Goal: Task Accomplishment & Management: Manage account settings

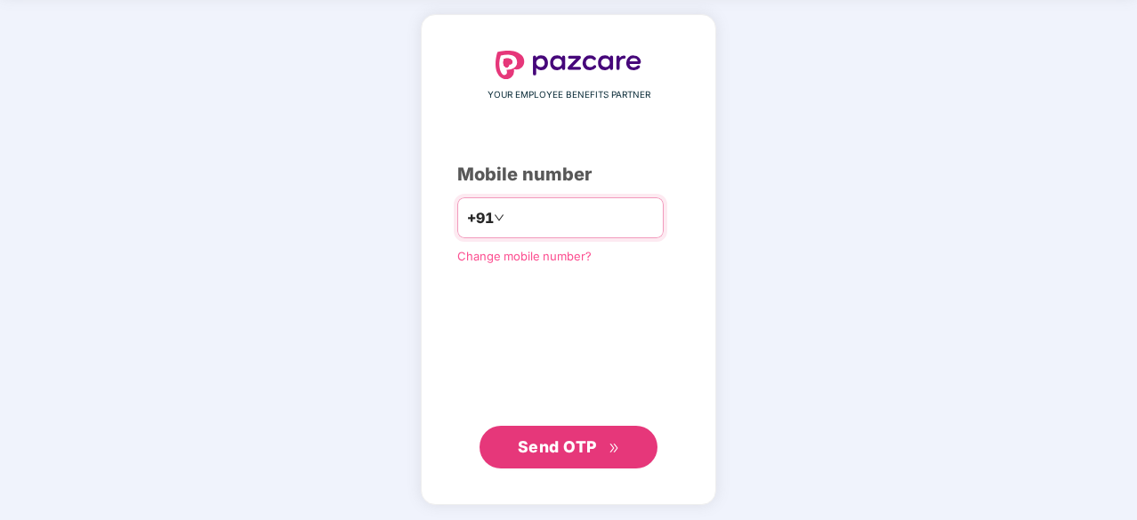
scroll to position [68, 0]
type input "**********"
click at [581, 456] on span "Send OTP" at bounding box center [569, 447] width 102 height 25
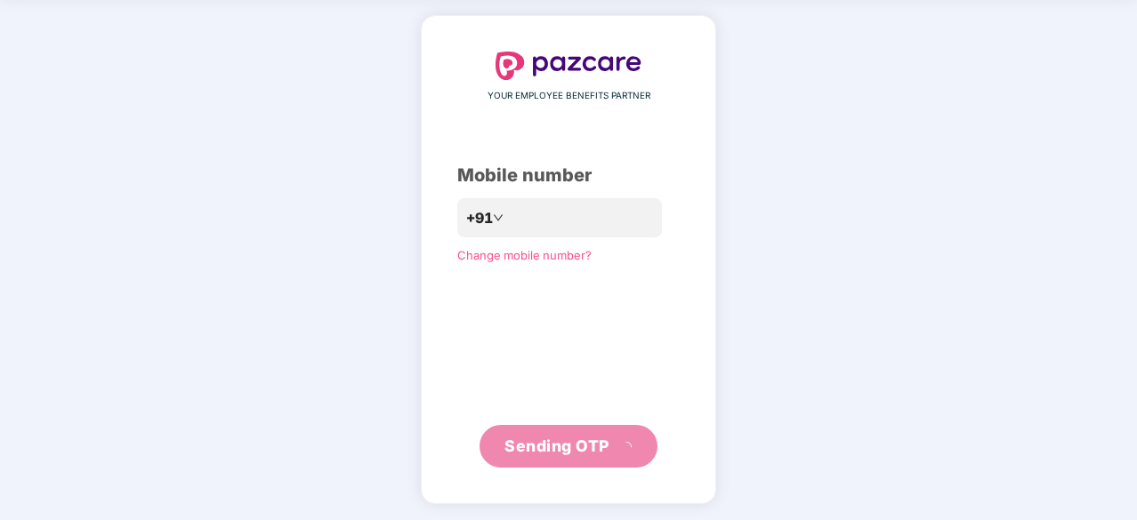
scroll to position [59, 0]
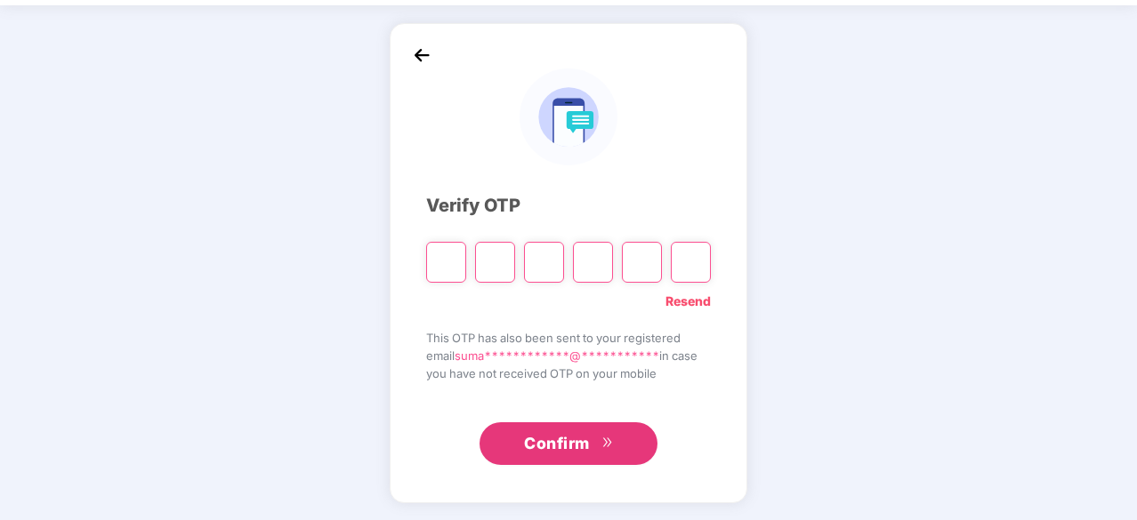
type input "*"
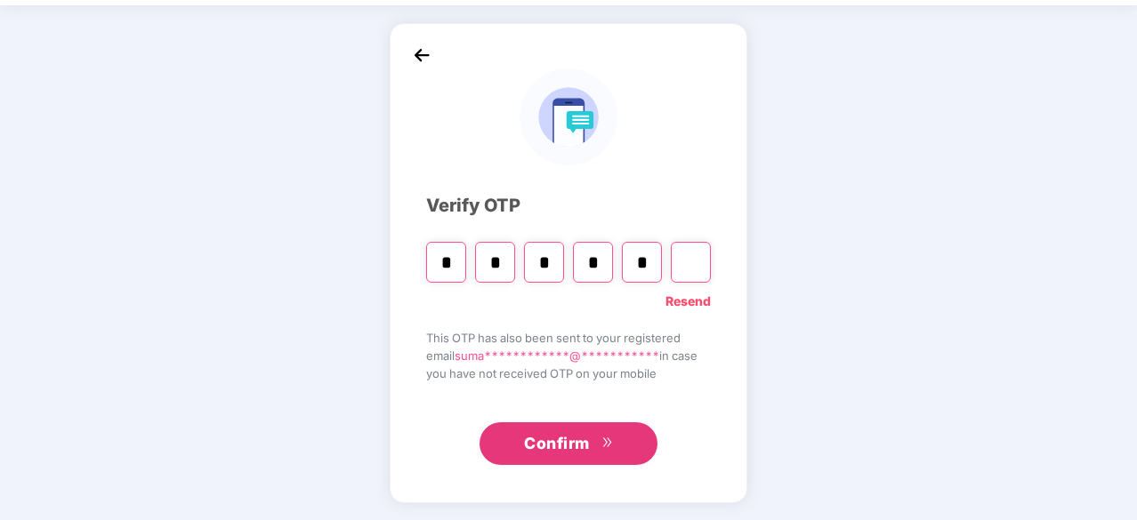
type input "*"
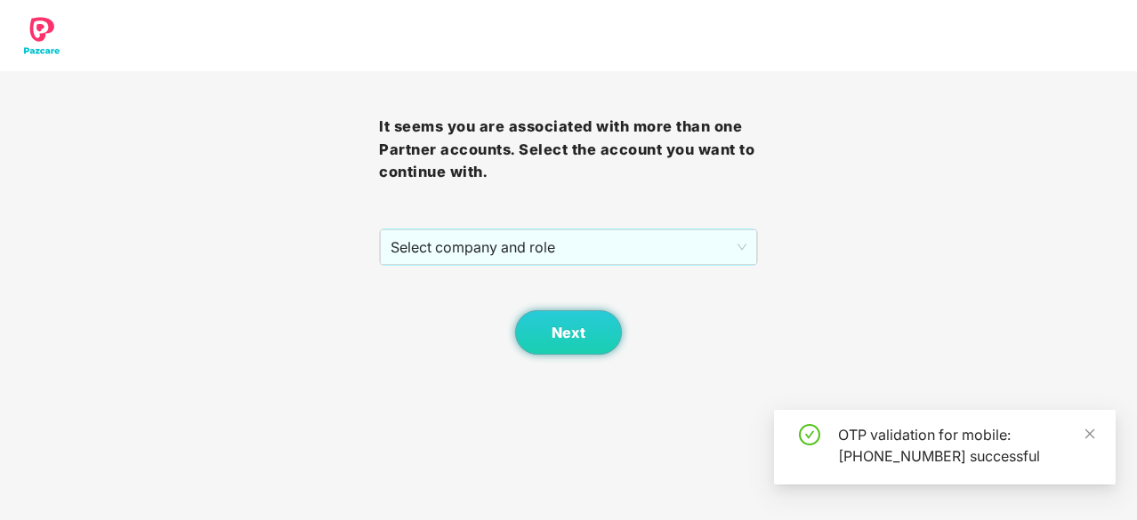
scroll to position [0, 0]
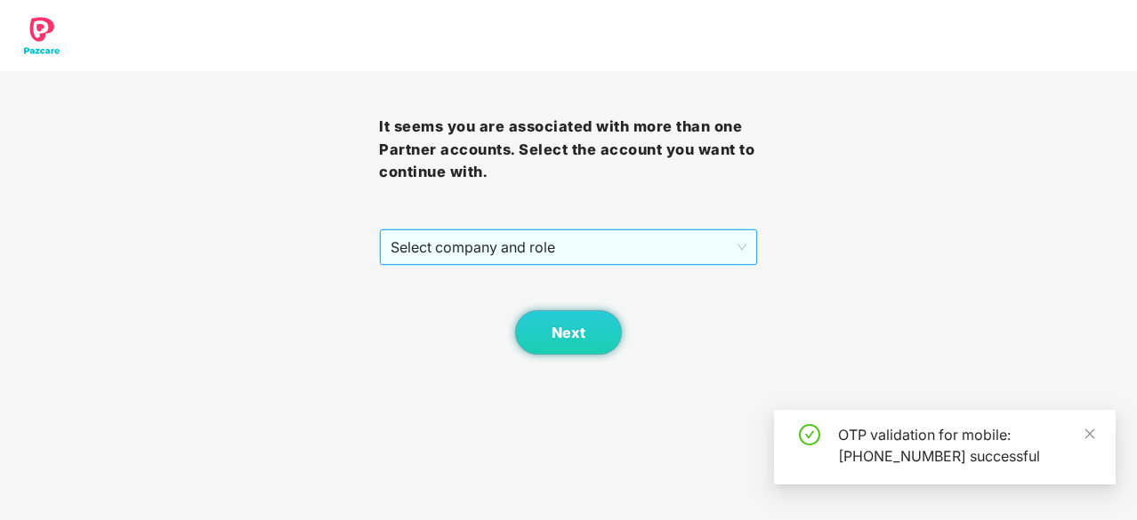
click at [664, 252] on span "Select company and role" at bounding box center [568, 247] width 356 height 34
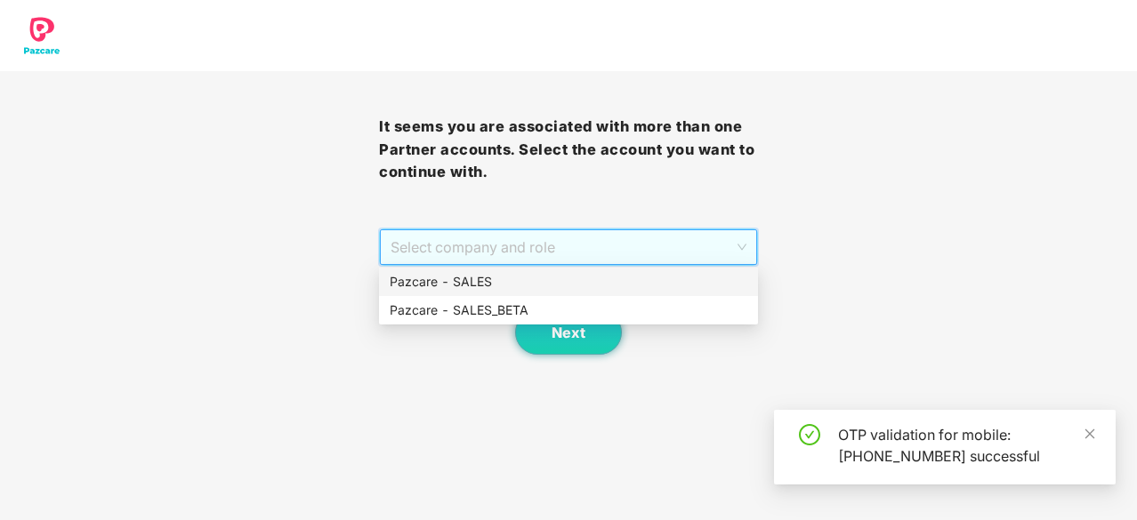
click at [617, 275] on div "Pazcare - SALES" at bounding box center [569, 282] width 358 height 20
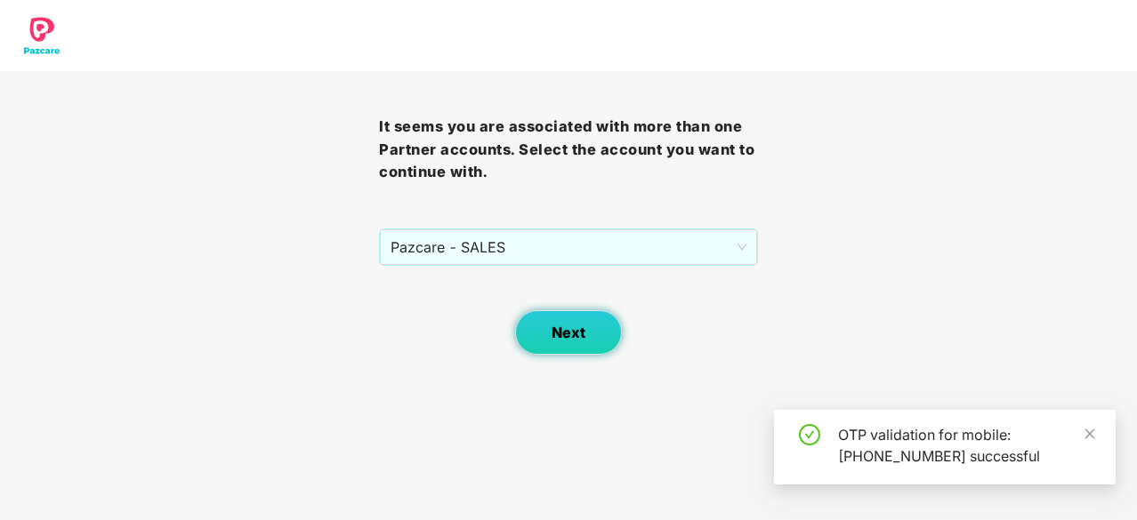
click at [573, 325] on span "Next" at bounding box center [568, 333] width 34 height 17
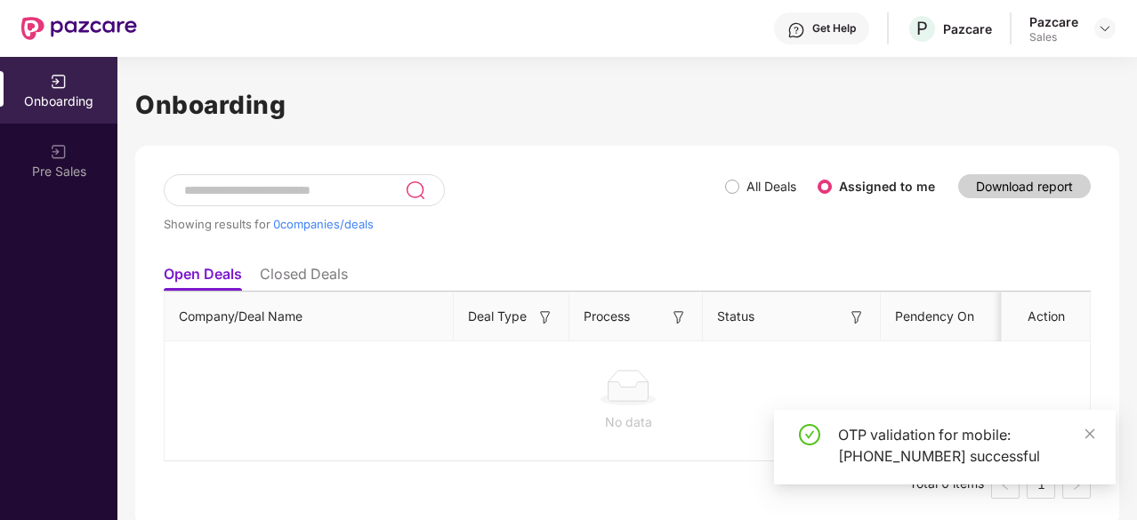
click at [1089, 422] on div "OTP validation for mobile: [PHONE_NUMBER] successful" at bounding box center [944, 447] width 341 height 75
click at [1089, 437] on icon "close" at bounding box center [1089, 434] width 12 height 12
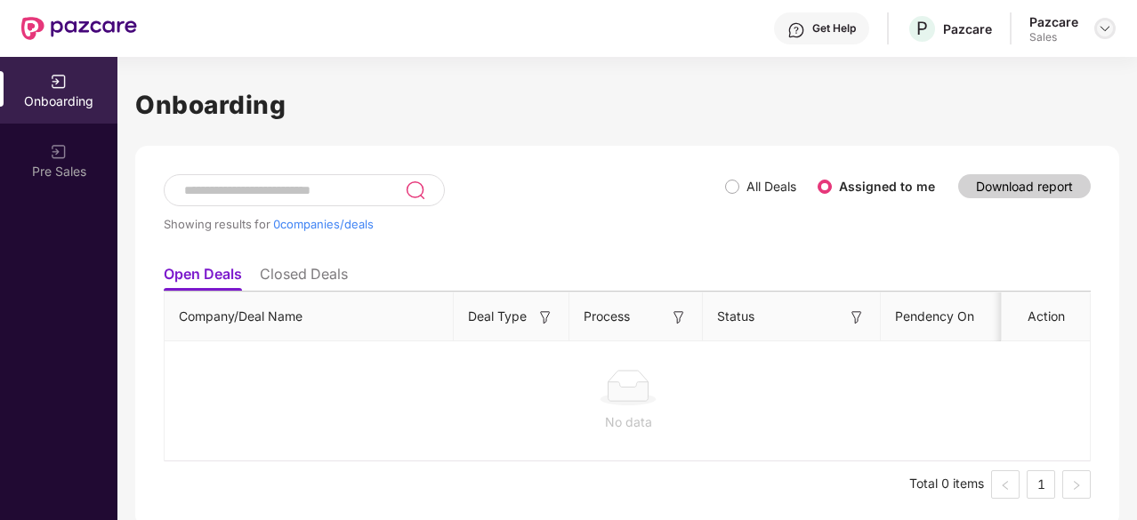
click at [1103, 31] on img at bounding box center [1104, 28] width 14 height 14
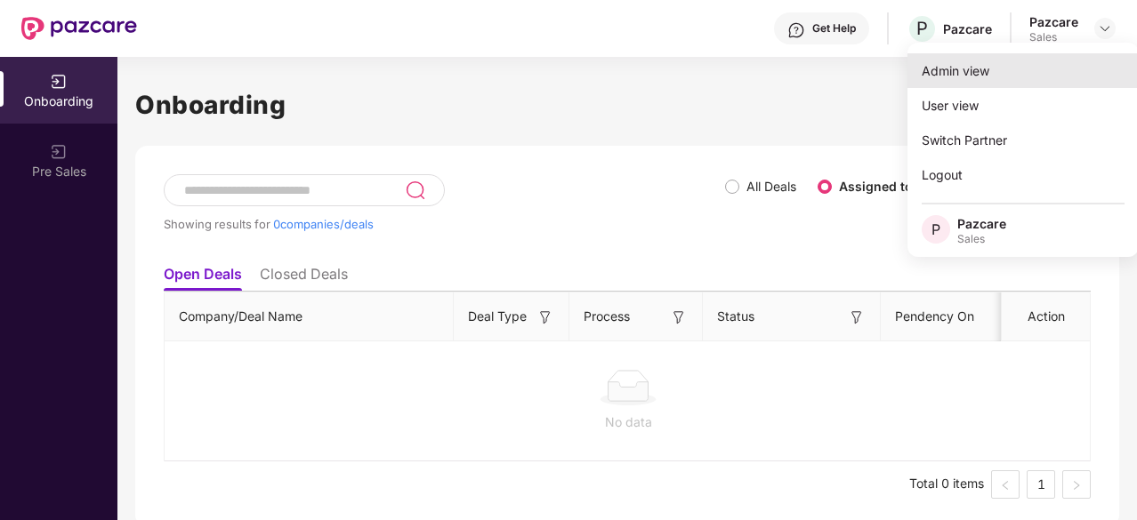
click at [996, 76] on div "Admin view" at bounding box center [1022, 70] width 231 height 35
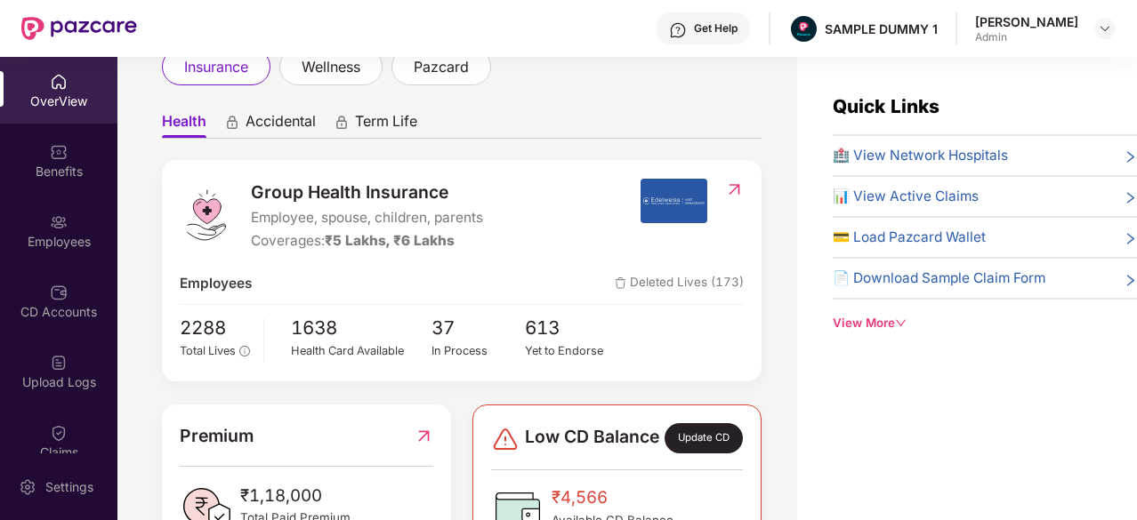
scroll to position [121, 0]
drag, startPoint x: 457, startPoint y: 241, endPoint x: 337, endPoint y: 246, distance: 120.2
click at [337, 246] on span "₹5 Lakhs, ₹6 Lakhs" at bounding box center [390, 241] width 130 height 17
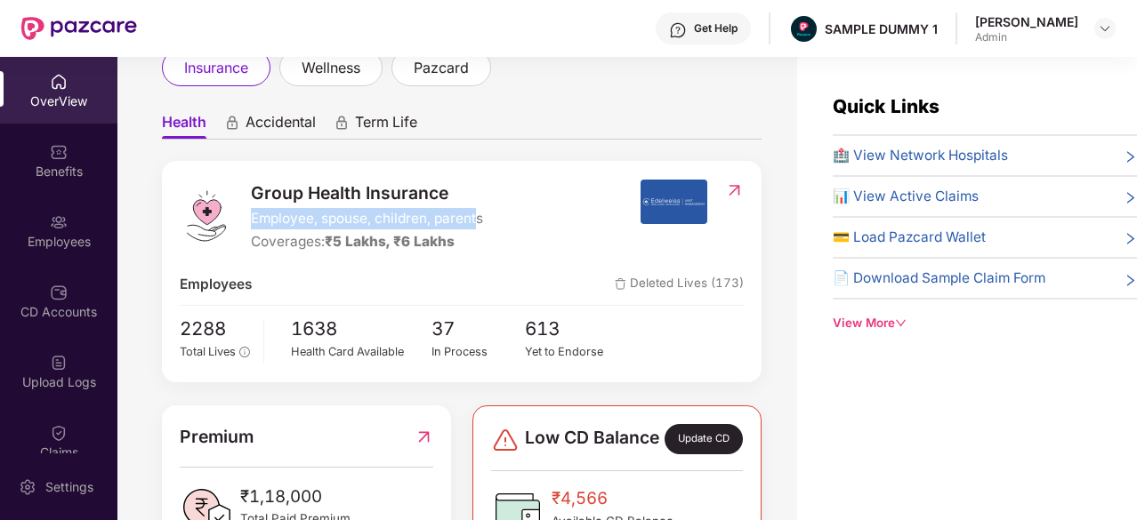
drag, startPoint x: 478, startPoint y: 215, endPoint x: 251, endPoint y: 211, distance: 226.8
click at [251, 211] on span "Employee, spouse, children, parents" at bounding box center [367, 218] width 232 height 21
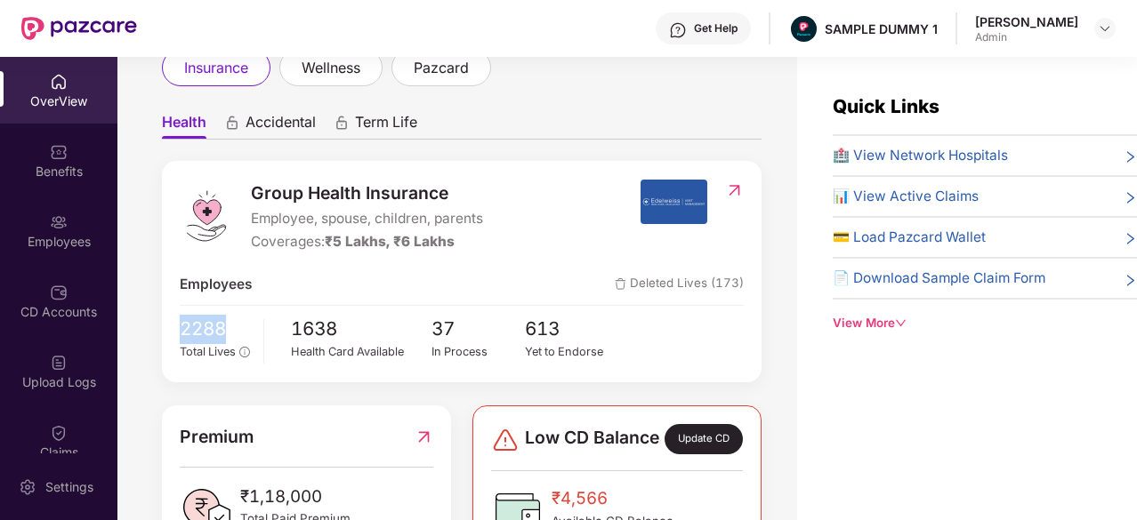
drag, startPoint x: 247, startPoint y: 322, endPoint x: 346, endPoint y: 299, distance: 101.4
click at [346, 299] on div "Group Health Insurance Employee, spouse, children, parents Coverages: ₹5 Lakhs,…" at bounding box center [461, 271] width 599 height 221
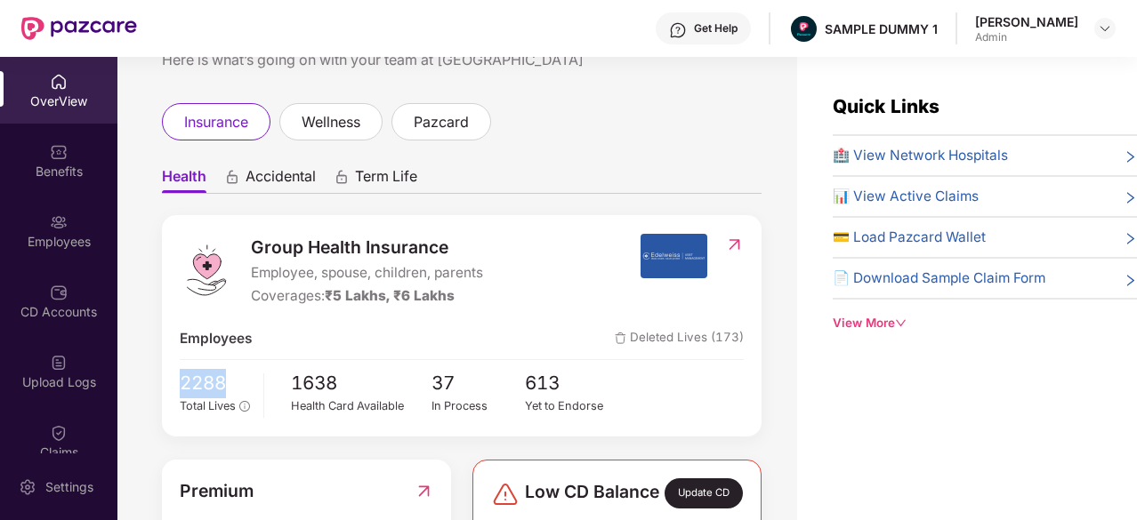
scroll to position [50, 0]
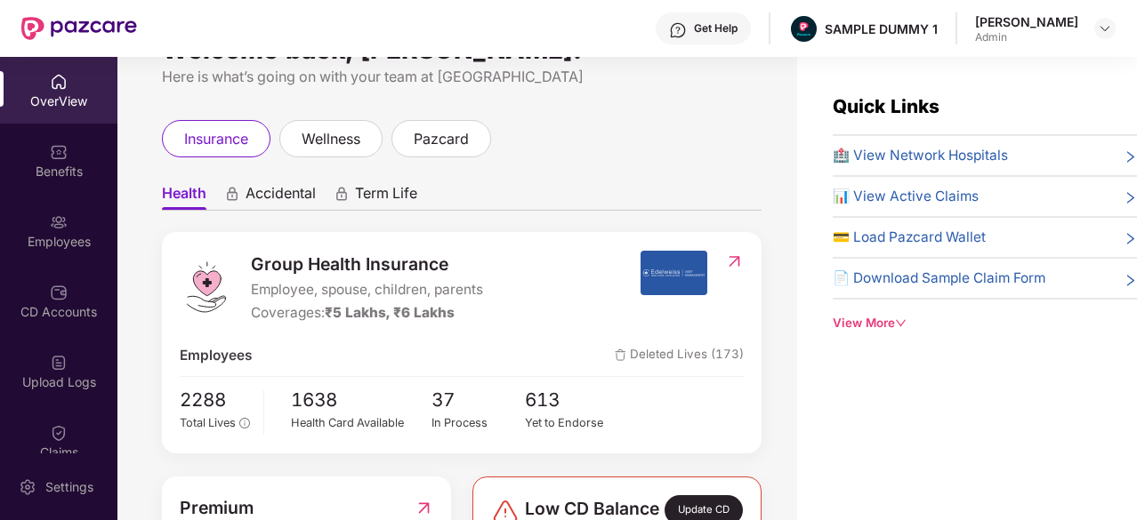
click at [920, 161] on span "🏥 View Network Hospitals" at bounding box center [919, 155] width 175 height 21
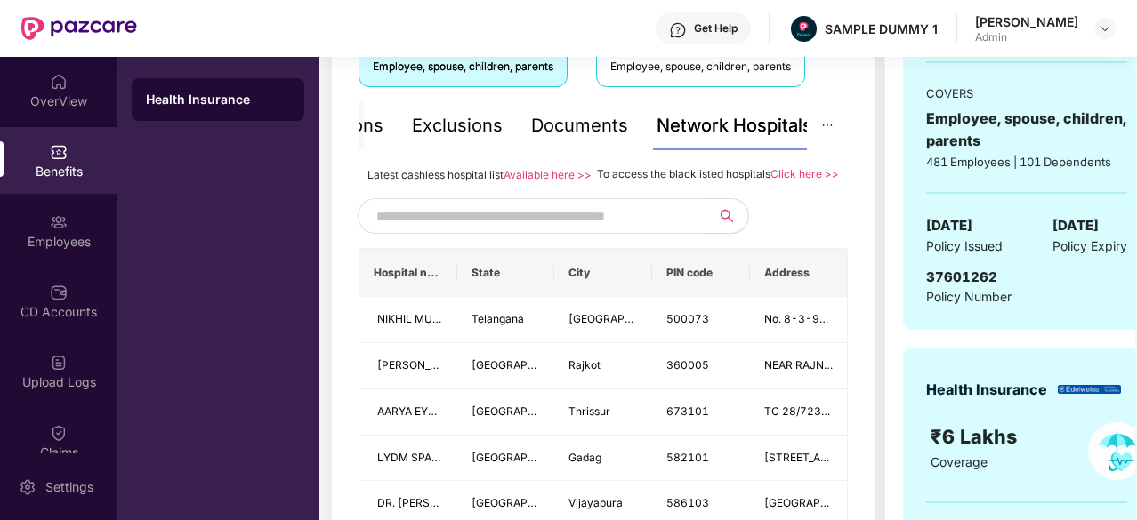
scroll to position [352, 0]
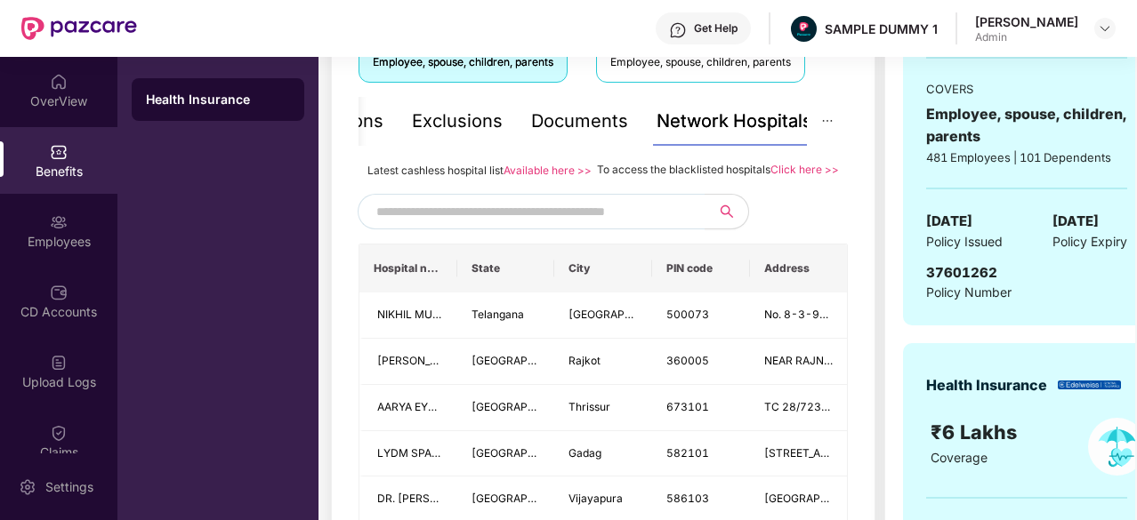
click at [508, 225] on input "text" at bounding box center [528, 211] width 304 height 27
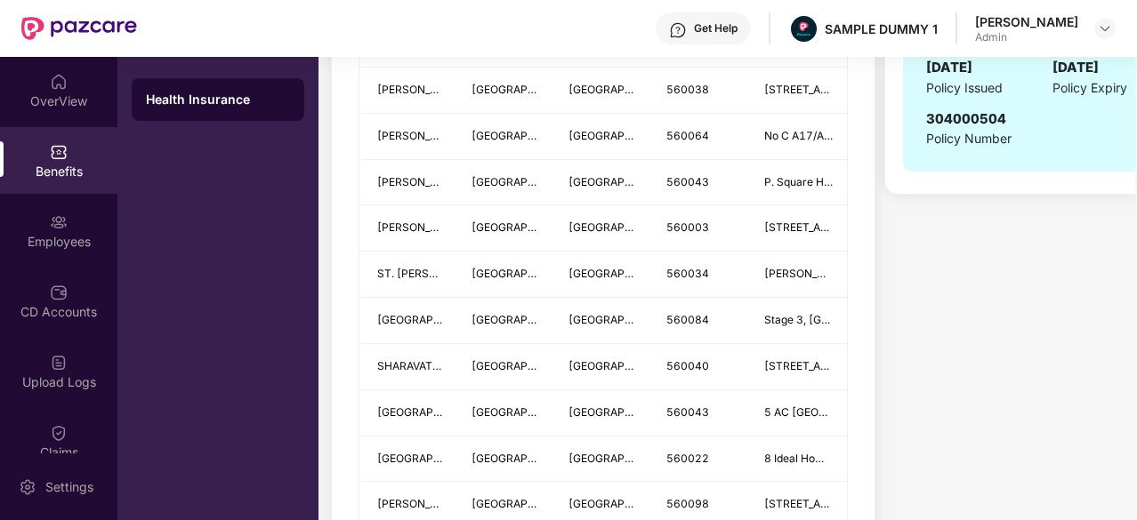
scroll to position [945, 0]
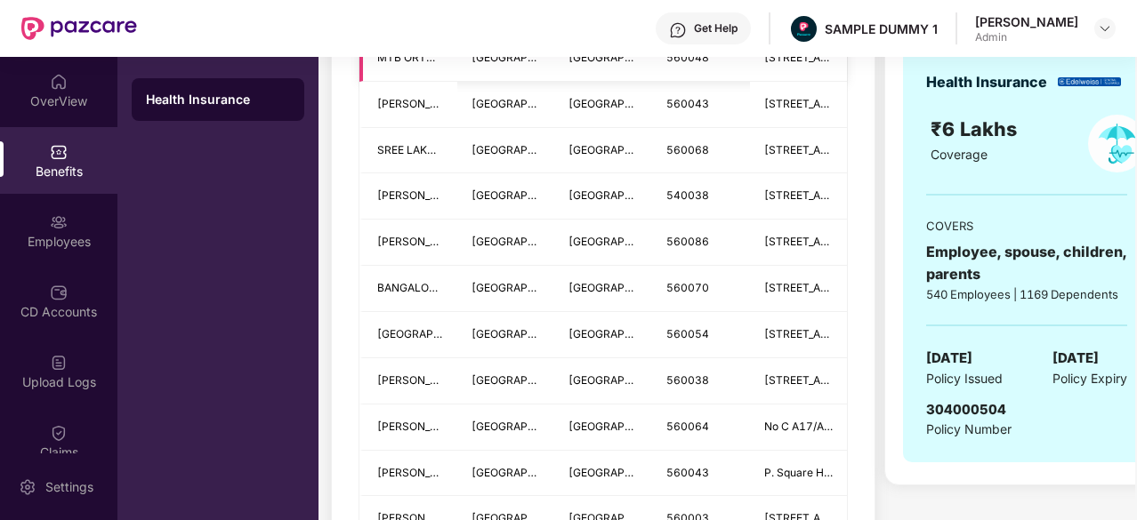
type input "*********"
click at [639, 358] on td "[GEOGRAPHIC_DATA]" at bounding box center [603, 335] width 98 height 46
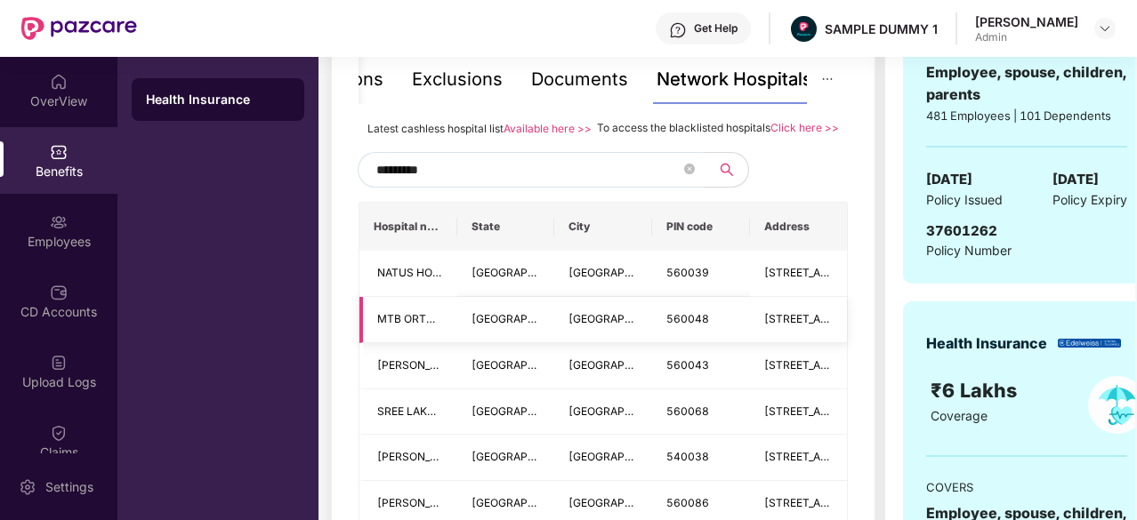
scroll to position [325, 0]
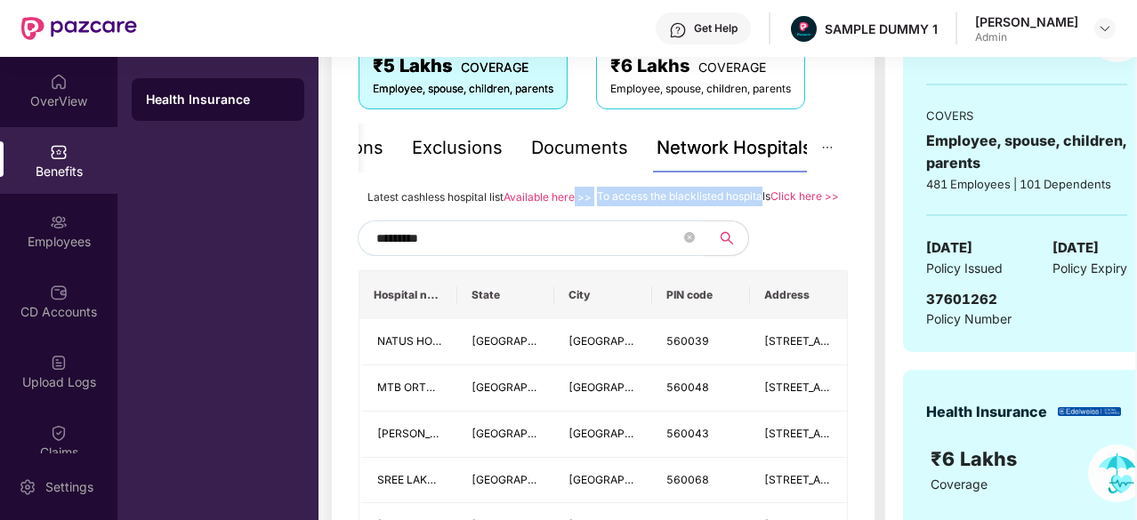
drag, startPoint x: 593, startPoint y: 189, endPoint x: 759, endPoint y: 195, distance: 166.4
click at [759, 195] on div "Latest cashless hospital list Available here >> To access the blacklisted hospi…" at bounding box center [602, 197] width 489 height 20
click at [781, 249] on div "*********" at bounding box center [602, 239] width 489 height 36
drag, startPoint x: 725, startPoint y: 202, endPoint x: 666, endPoint y: 196, distance: 59.0
click at [666, 196] on span "To access the blacklisted hospitals" at bounding box center [683, 195] width 173 height 13
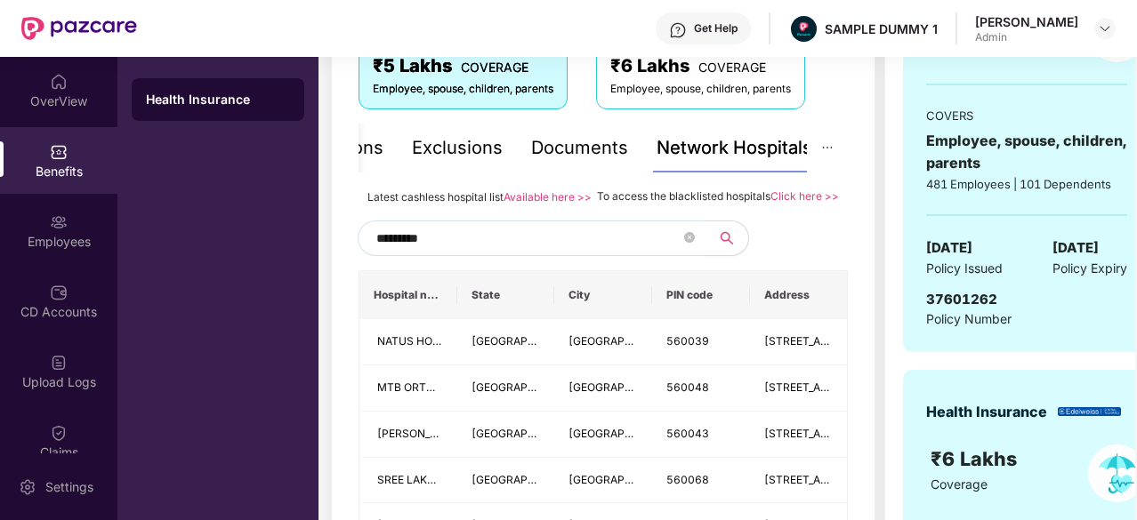
click at [567, 138] on div "Documents" at bounding box center [579, 148] width 97 height 28
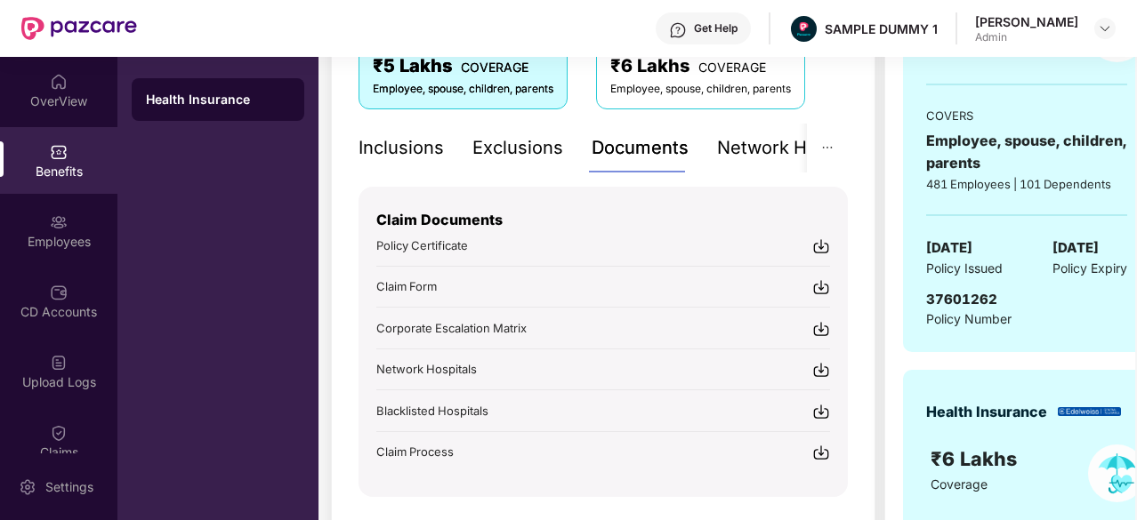
click at [423, 159] on div "Inclusions" at bounding box center [400, 148] width 85 height 28
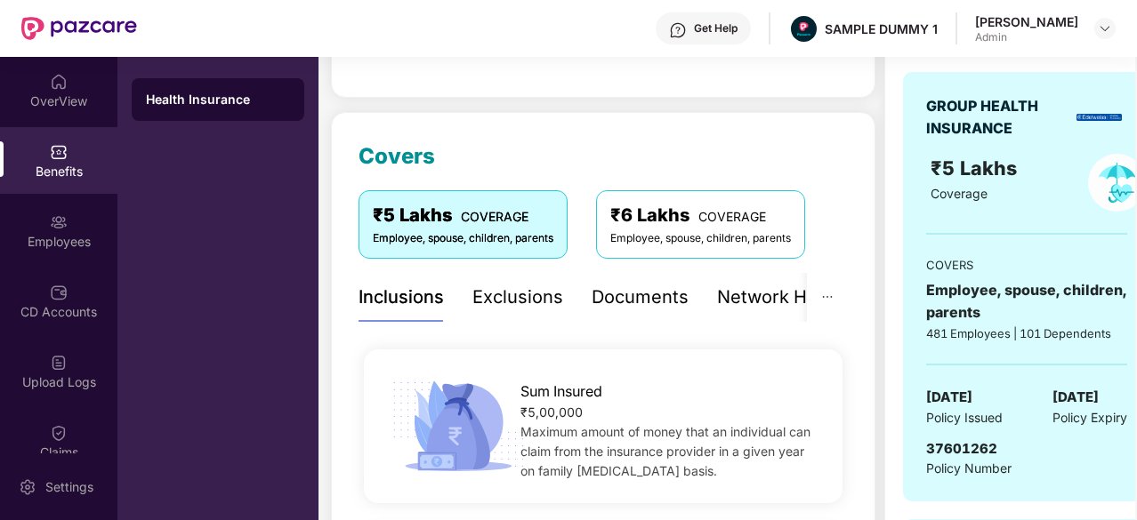
scroll to position [175, 0]
click at [516, 289] on div "Exclusions" at bounding box center [517, 299] width 91 height 28
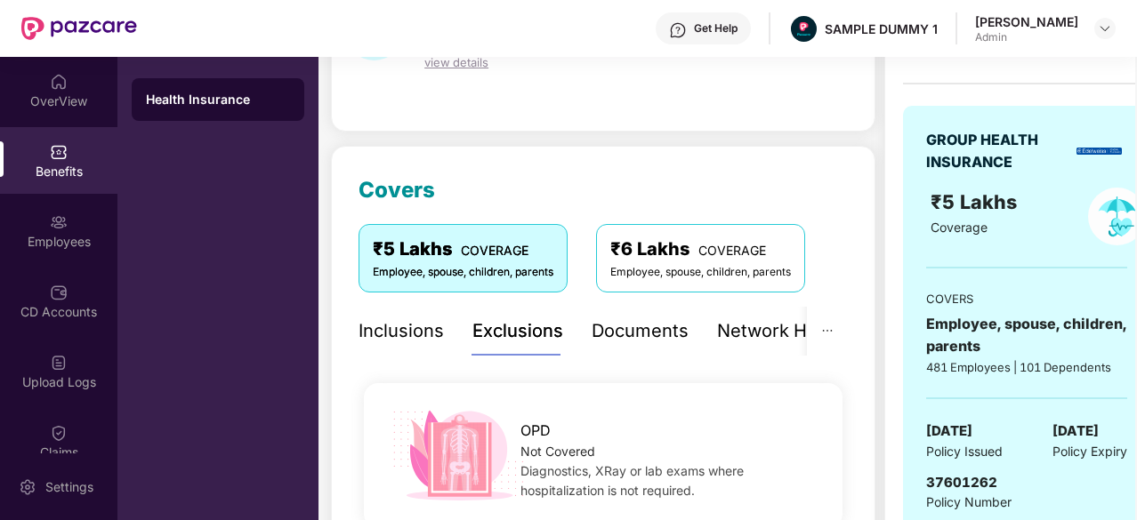
scroll to position [89, 0]
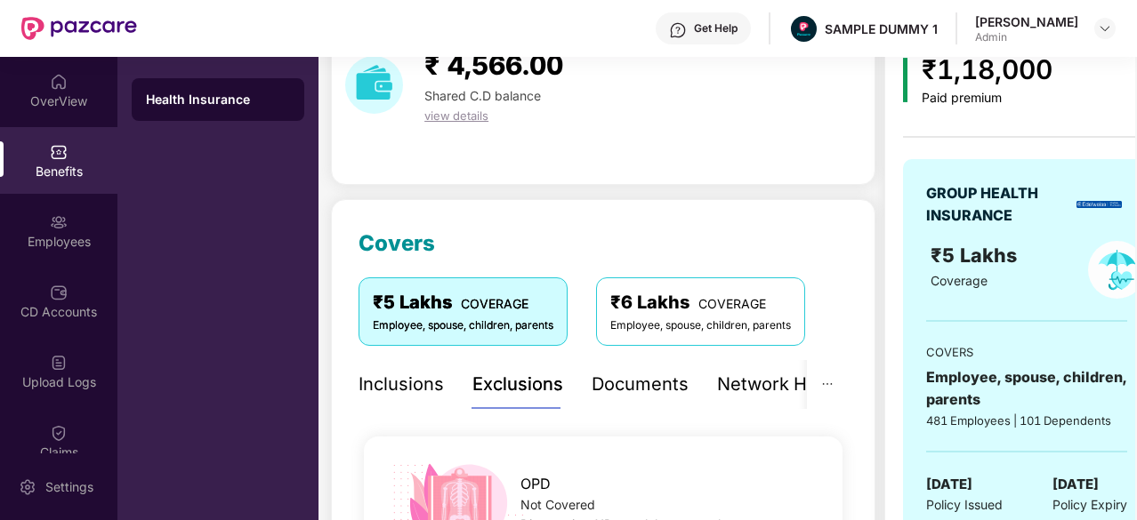
click at [384, 374] on div "Inclusions" at bounding box center [400, 385] width 85 height 28
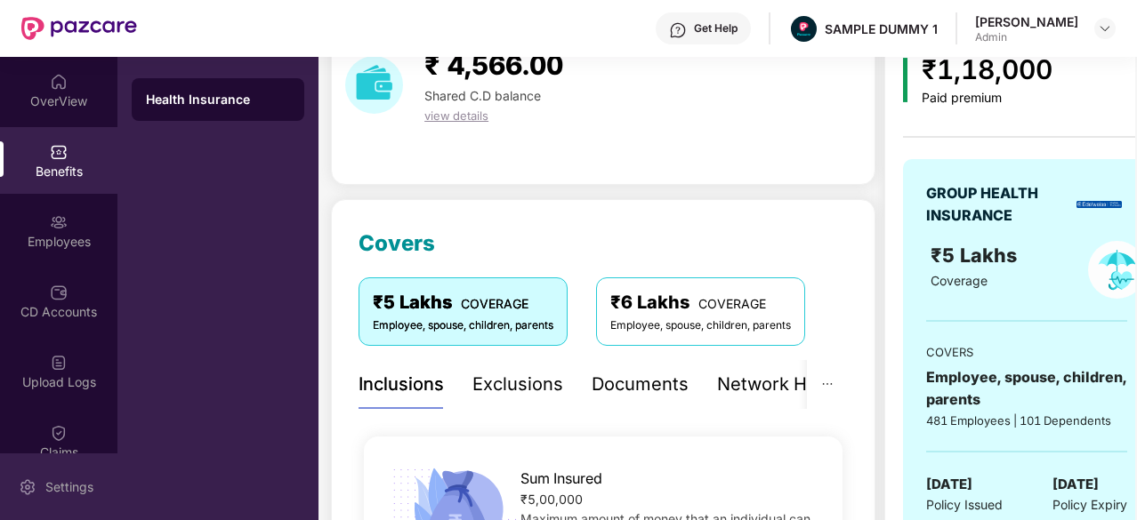
click at [59, 488] on div "Settings" at bounding box center [69, 487] width 59 height 18
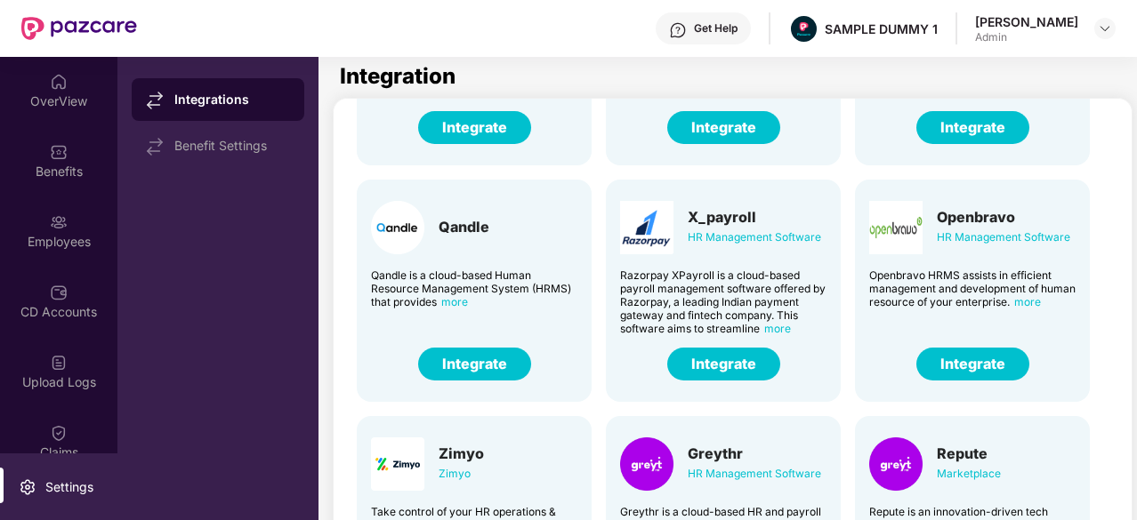
scroll to position [39, 0]
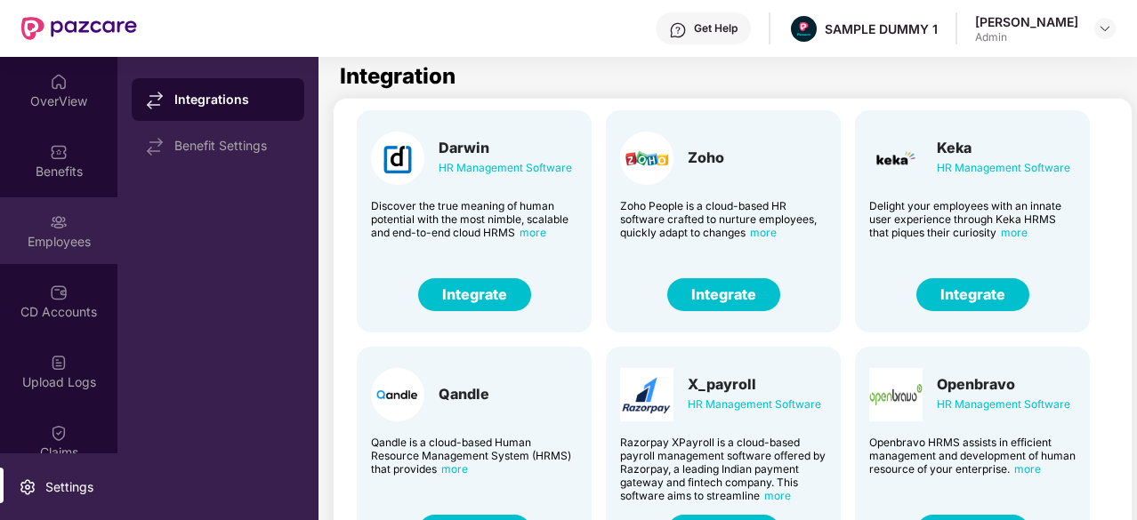
click at [71, 225] on div "Employees" at bounding box center [58, 230] width 117 height 67
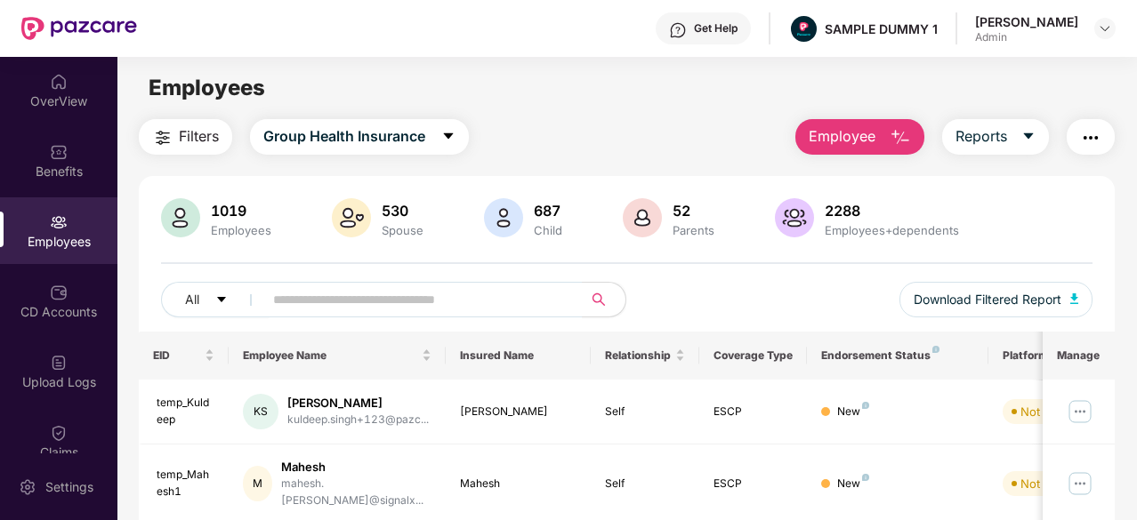
scroll to position [1, 0]
click at [847, 127] on span "Employee" at bounding box center [841, 136] width 67 height 22
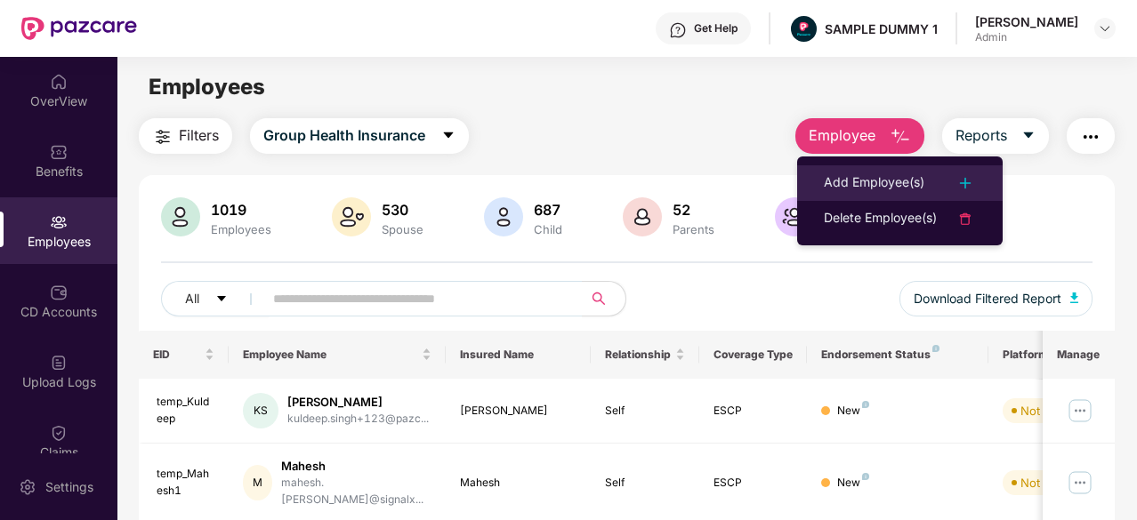
click at [861, 173] on div "Add Employee(s)" at bounding box center [874, 183] width 100 height 21
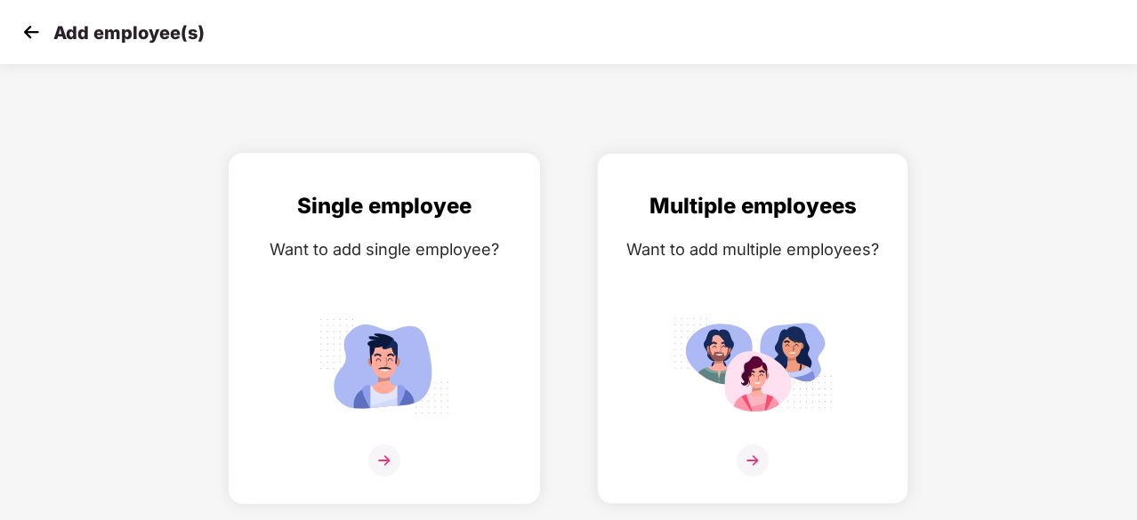
click at [411, 325] on img at bounding box center [384, 365] width 160 height 111
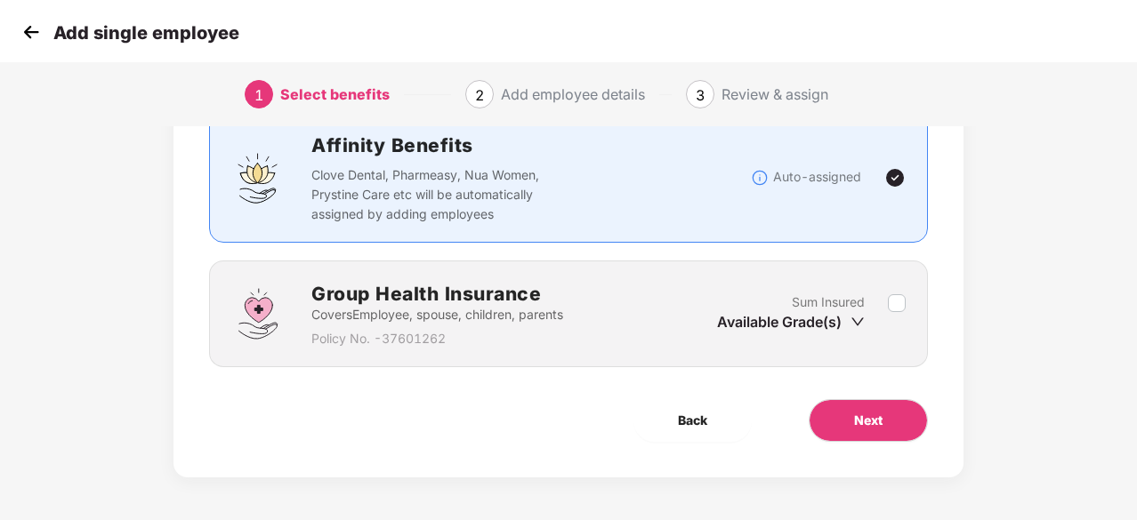
scroll to position [133, 0]
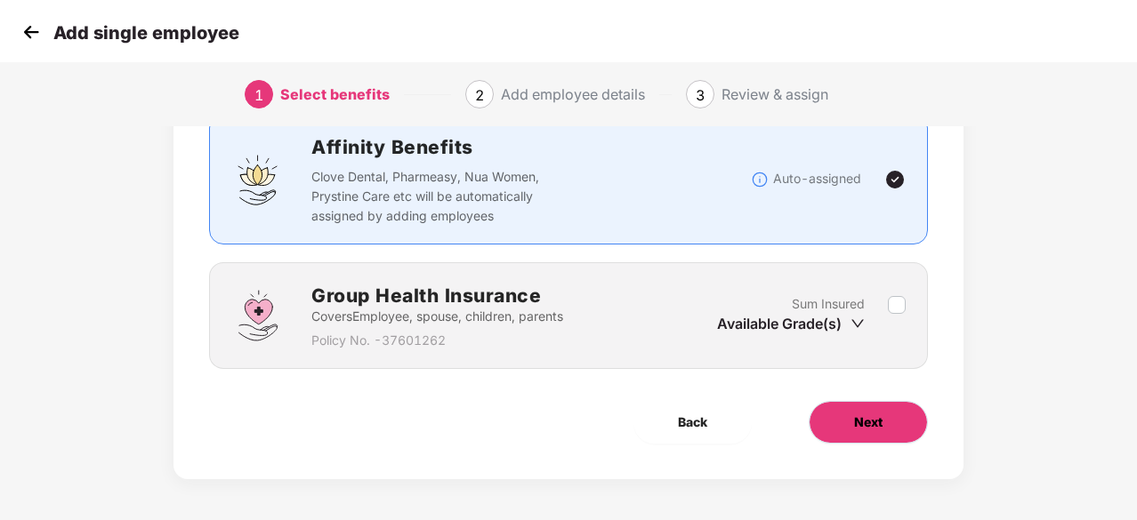
click at [839, 416] on button "Next" at bounding box center [867, 422] width 119 height 43
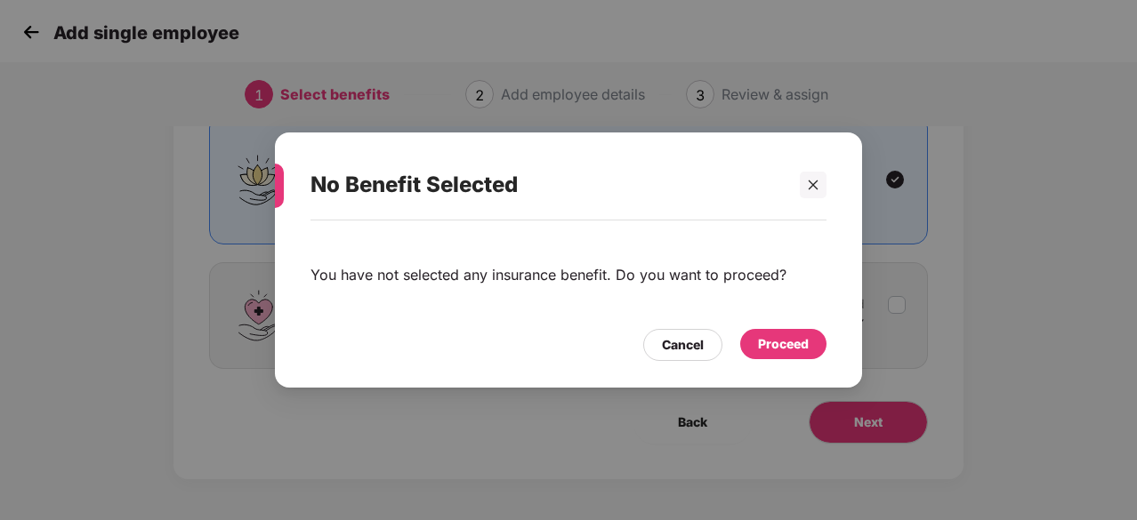
click at [784, 341] on div "Proceed" at bounding box center [783, 344] width 51 height 20
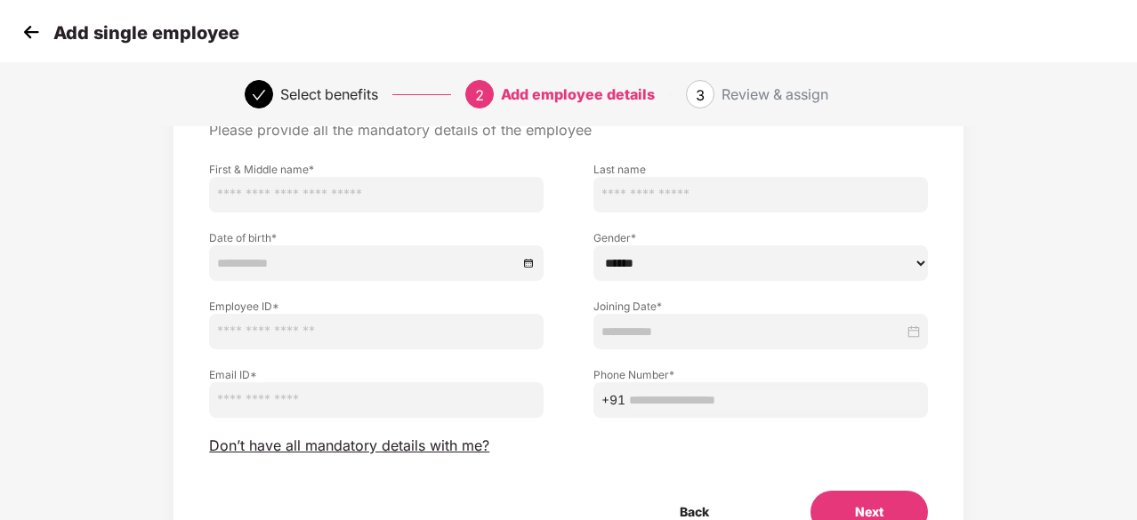
scroll to position [97, 0]
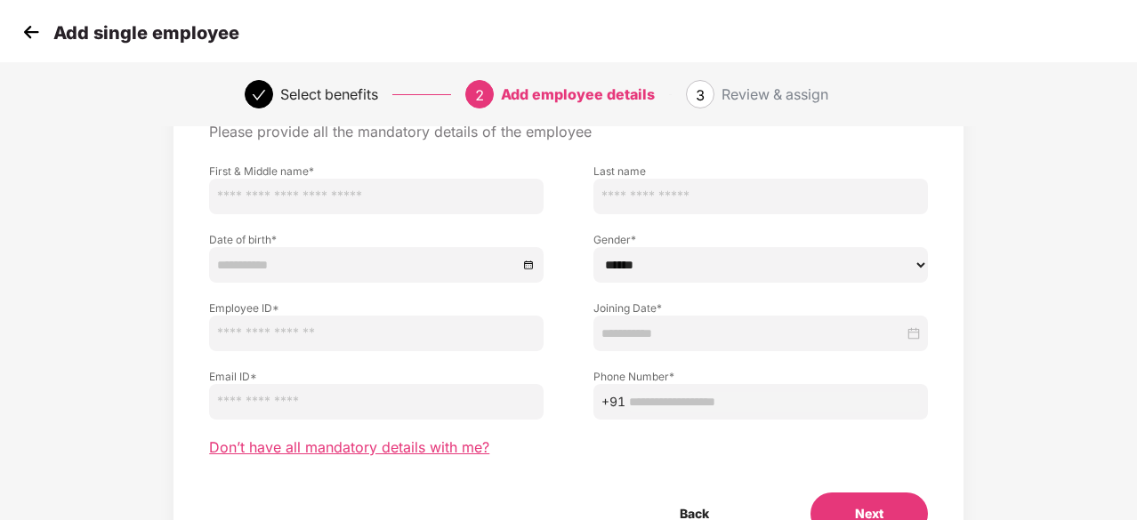
click at [456, 440] on span "Don’t have all mandatory details with me?" at bounding box center [349, 447] width 280 height 19
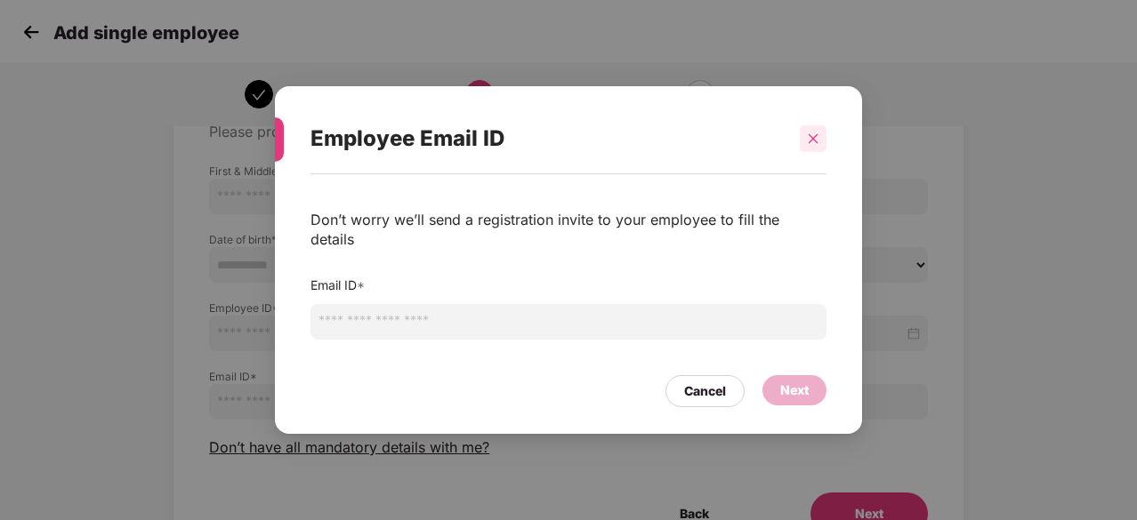
click at [812, 145] on icon "close" at bounding box center [813, 139] width 12 height 12
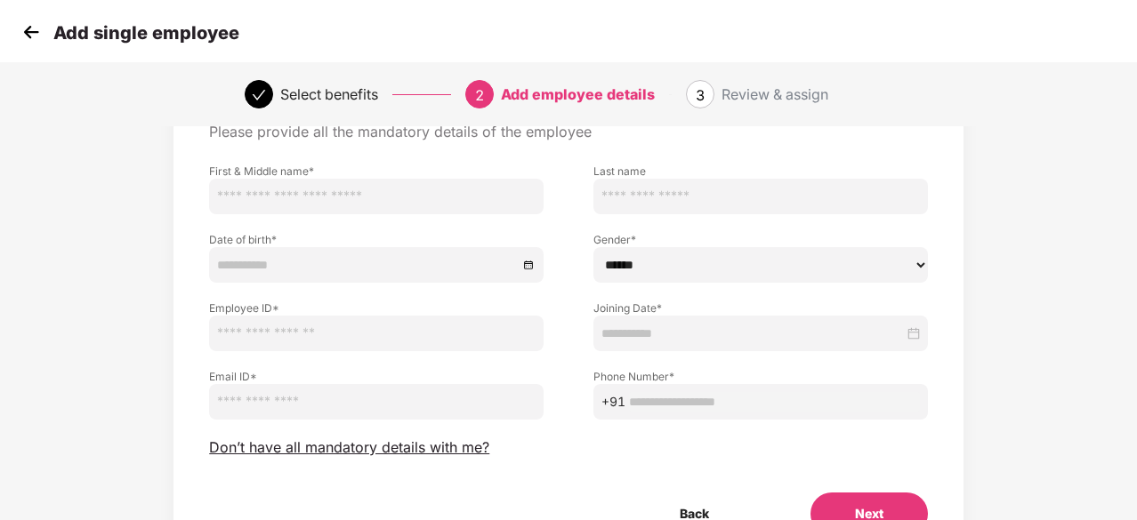
click at [34, 34] on img at bounding box center [31, 32] width 27 height 27
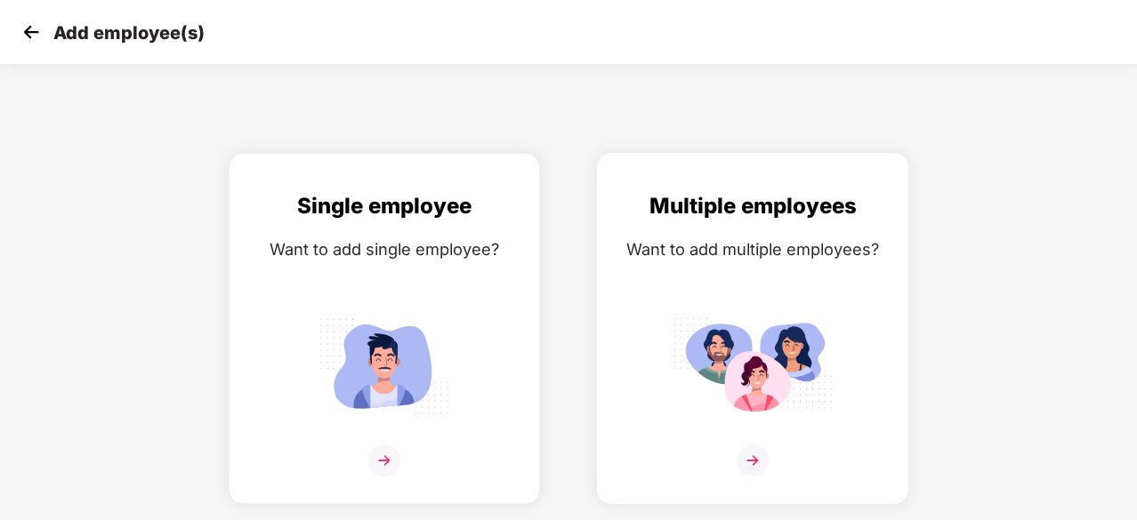
click at [710, 288] on div "Multiple employees Want to add multiple employees?" at bounding box center [752, 343] width 274 height 309
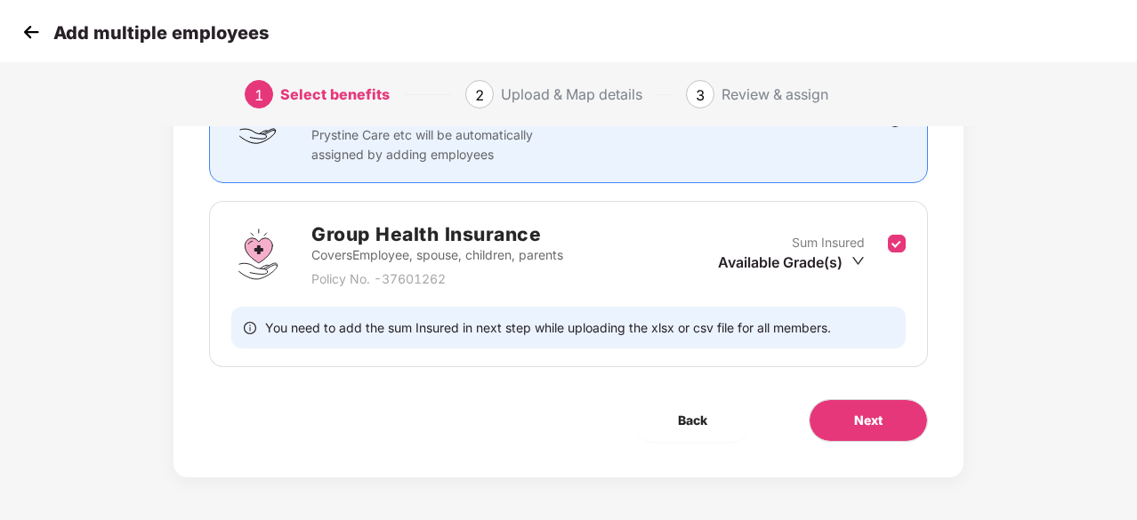
scroll to position [194, 0]
click at [857, 417] on span "Next" at bounding box center [868, 422] width 28 height 20
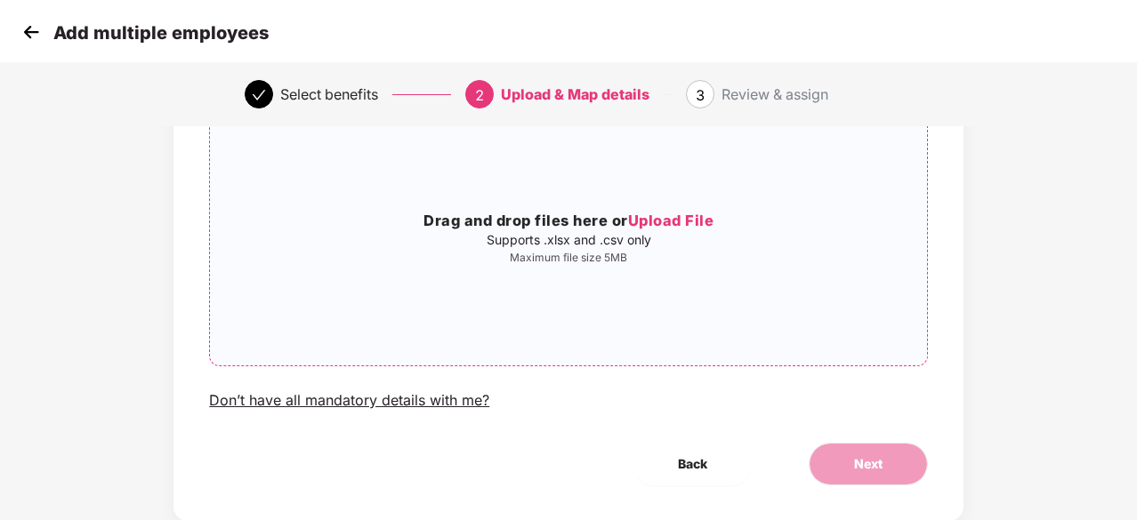
scroll to position [148, 0]
click at [28, 36] on img at bounding box center [31, 32] width 27 height 27
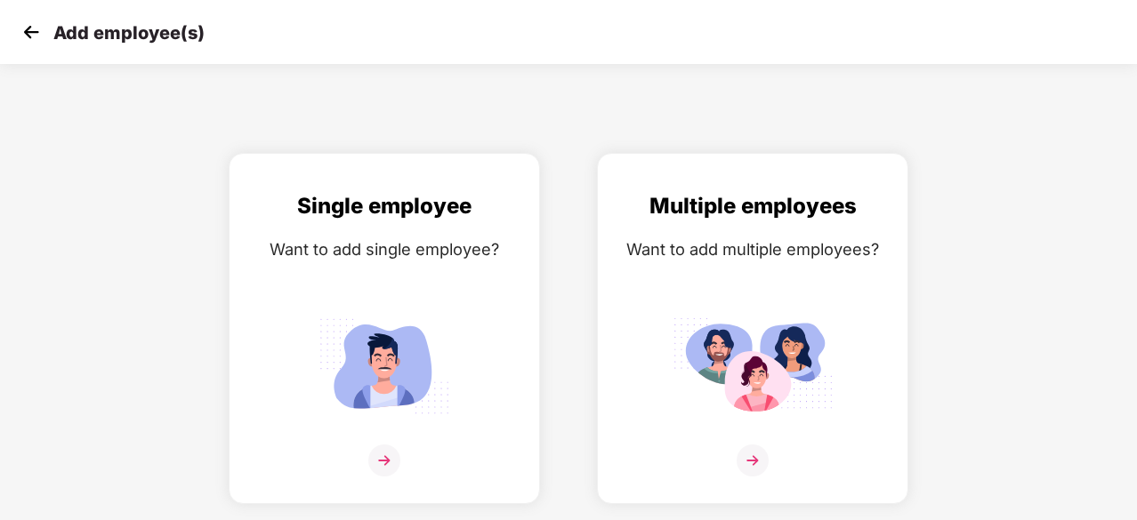
click at [28, 36] on img at bounding box center [31, 32] width 27 height 27
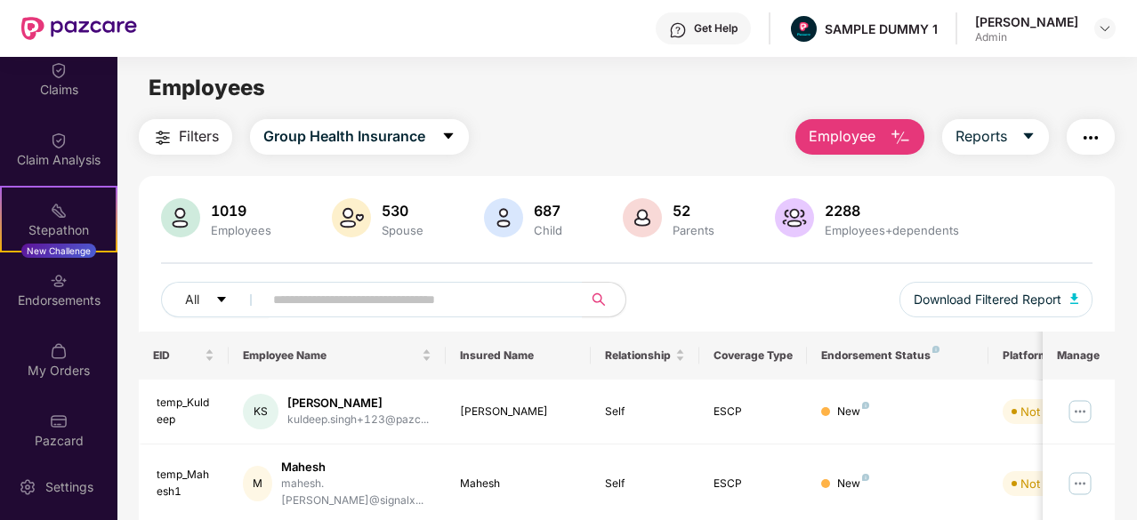
scroll to position [363, 0]
click at [48, 301] on div "Endorsements" at bounding box center [58, 301] width 117 height 18
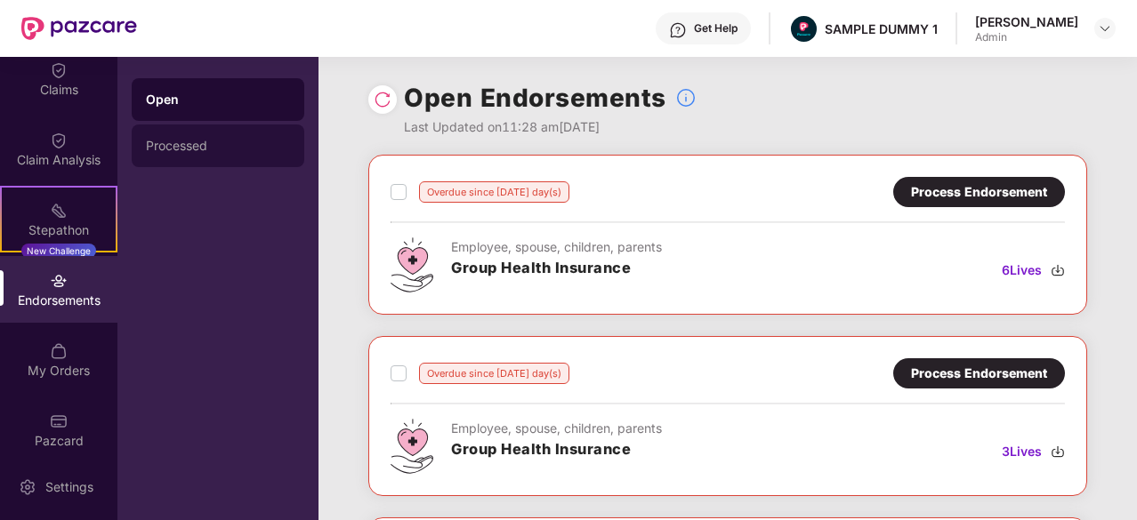
click at [203, 152] on div "Processed" at bounding box center [218, 146] width 144 height 14
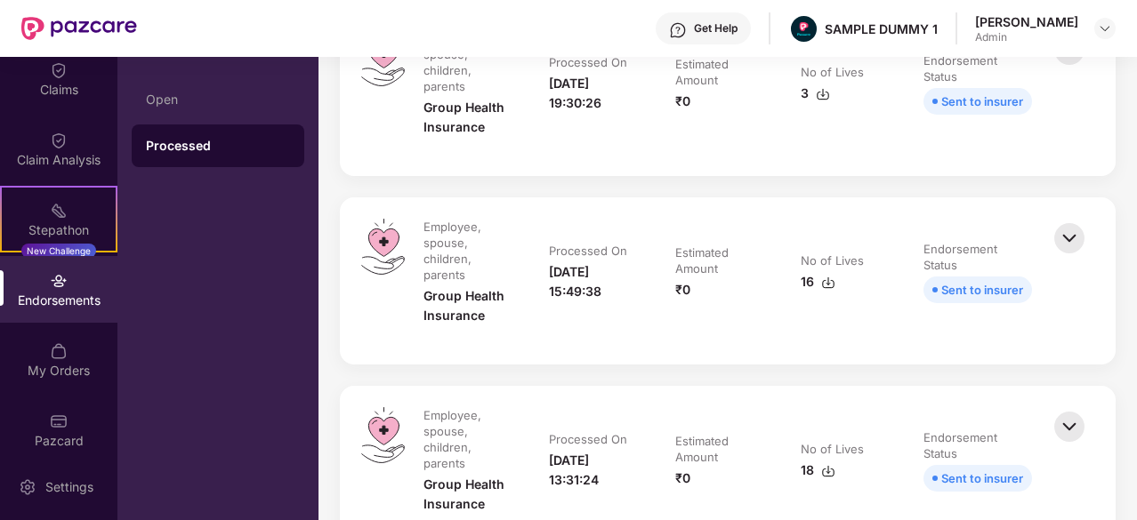
scroll to position [1024, 0]
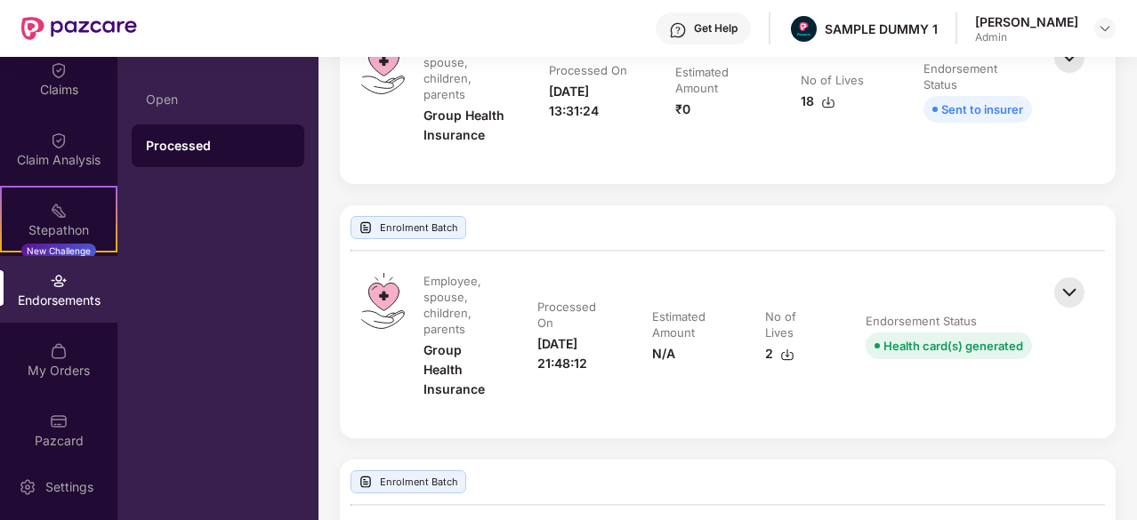
click at [1073, 291] on img at bounding box center [1068, 292] width 39 height 39
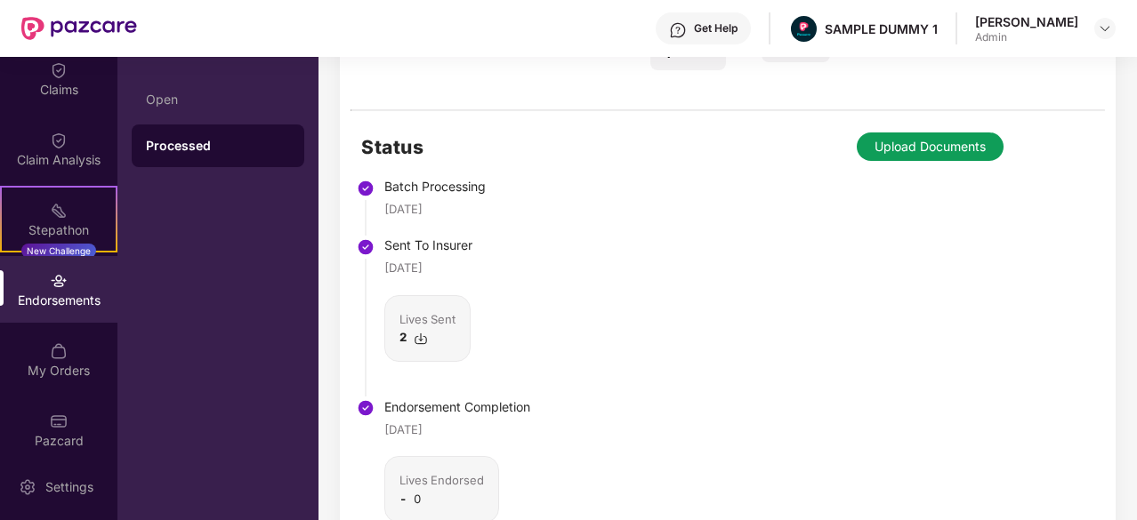
scroll to position [1442, 0]
drag, startPoint x: 494, startPoint y: 221, endPoint x: 381, endPoint y: 197, distance: 116.2
click at [381, 197] on li "Batch Processing 04 Jan 2024" at bounding box center [445, 212] width 169 height 59
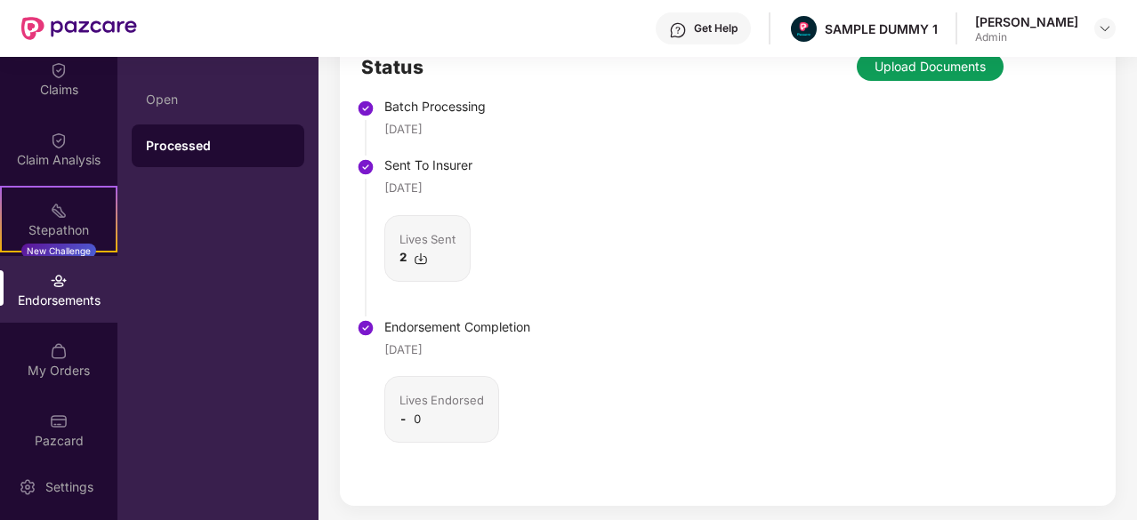
scroll to position [1523, 0]
drag, startPoint x: 462, startPoint y: 344, endPoint x: 380, endPoint y: 335, distance: 83.2
click at [380, 335] on li "Endorsement Completion 25 June 2025 Lives Endorsed - 0" at bounding box center [445, 403] width 169 height 161
click at [563, 291] on div "Status Batch Processing 04 Jan 2024 Sent To Insurer 04 Jan 2024 Lives Sent 2 En…" at bounding box center [727, 267] width 775 height 475
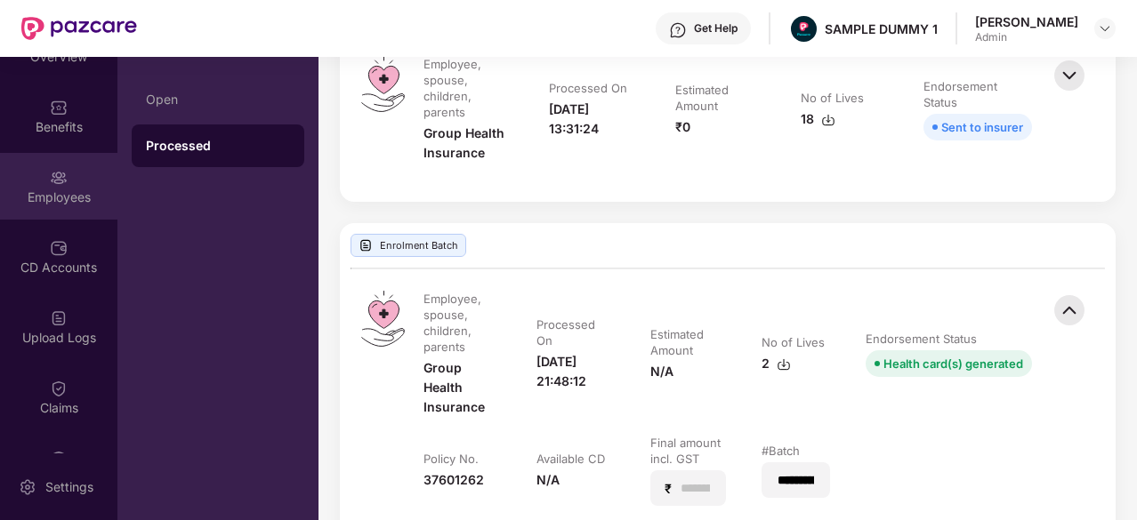
scroll to position [44, 0]
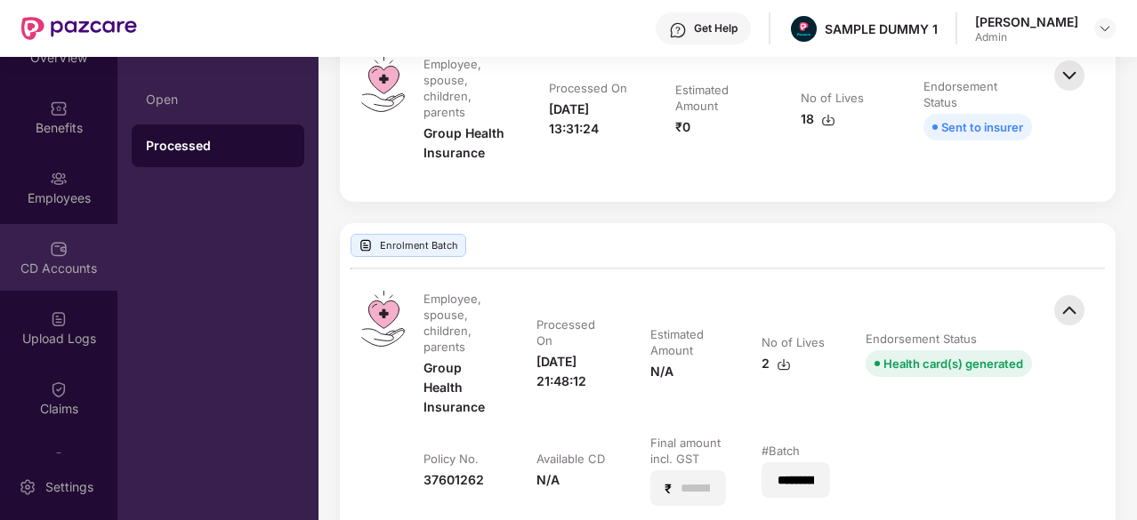
click at [55, 249] on img at bounding box center [59, 249] width 18 height 18
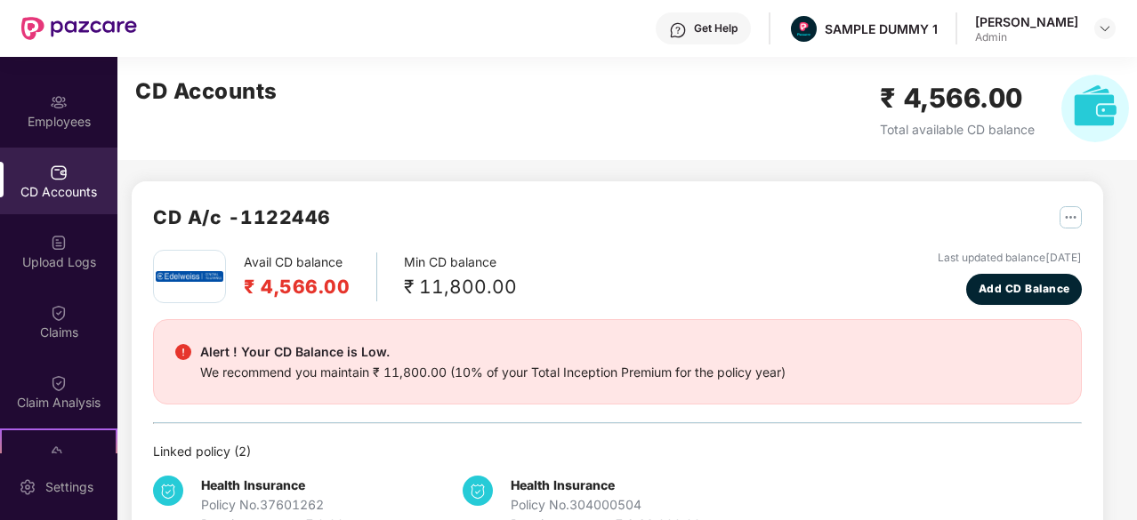
scroll to position [55, 0]
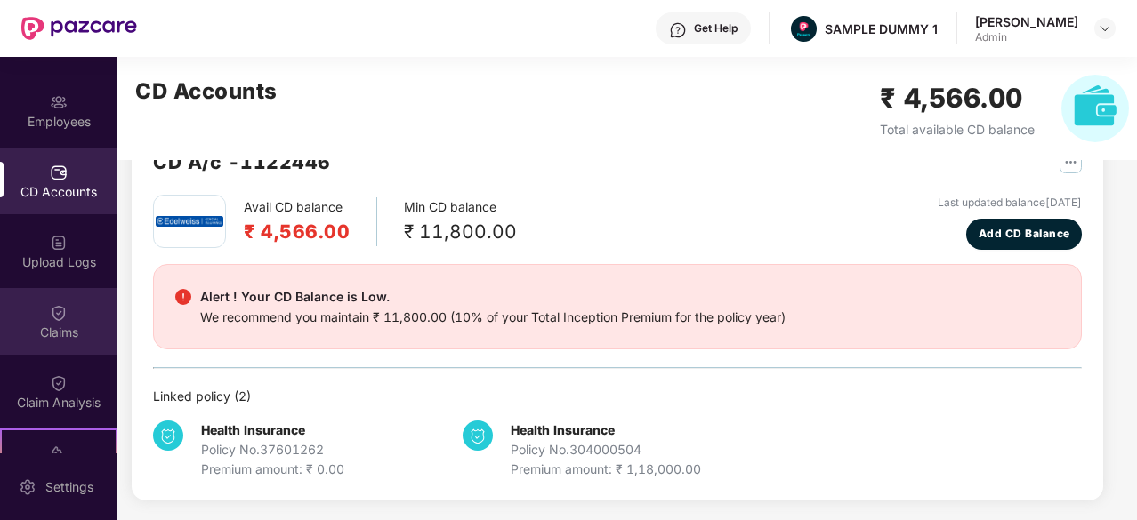
click at [69, 309] on div "Claims" at bounding box center [58, 321] width 117 height 67
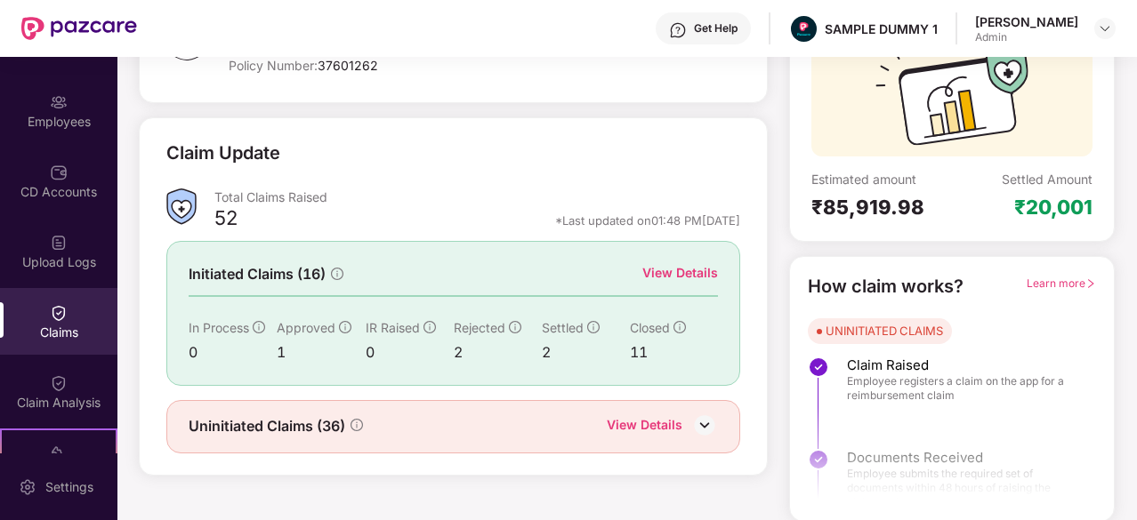
scroll to position [174, 0]
click at [690, 275] on div "View Details" at bounding box center [680, 273] width 76 height 20
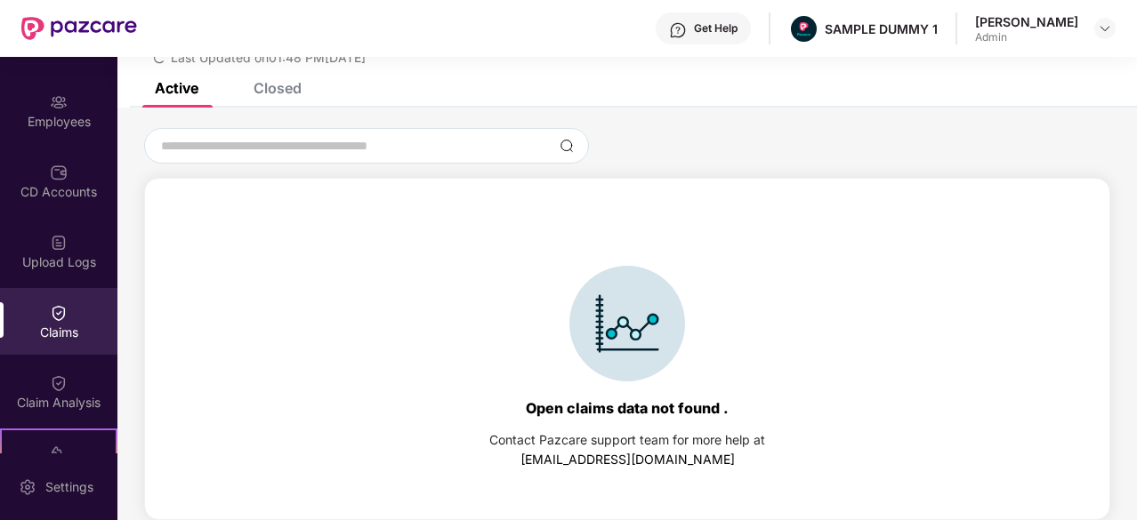
scroll to position [76, 0]
click at [277, 86] on div "Closed" at bounding box center [277, 88] width 48 height 18
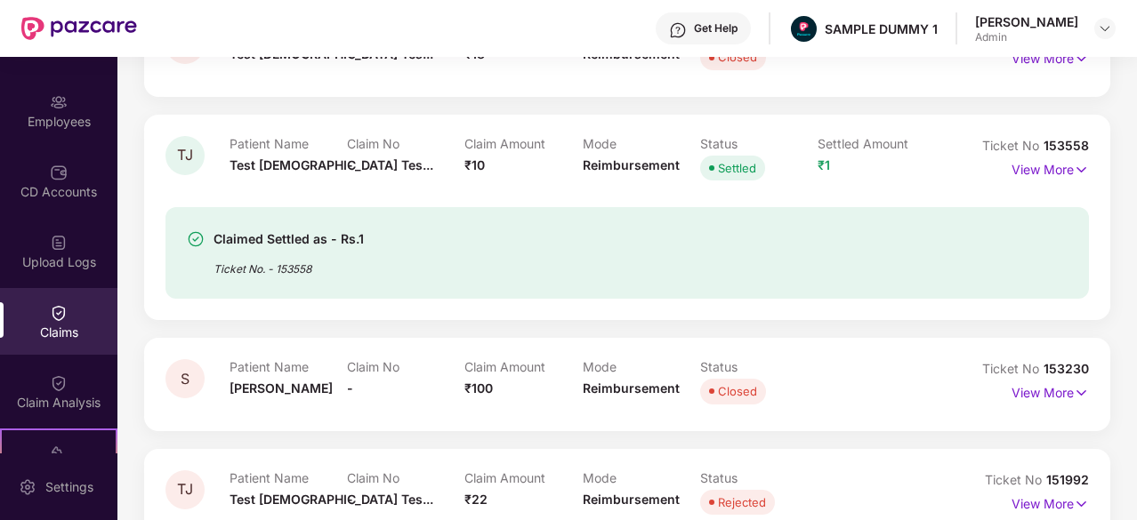
scroll to position [272, 0]
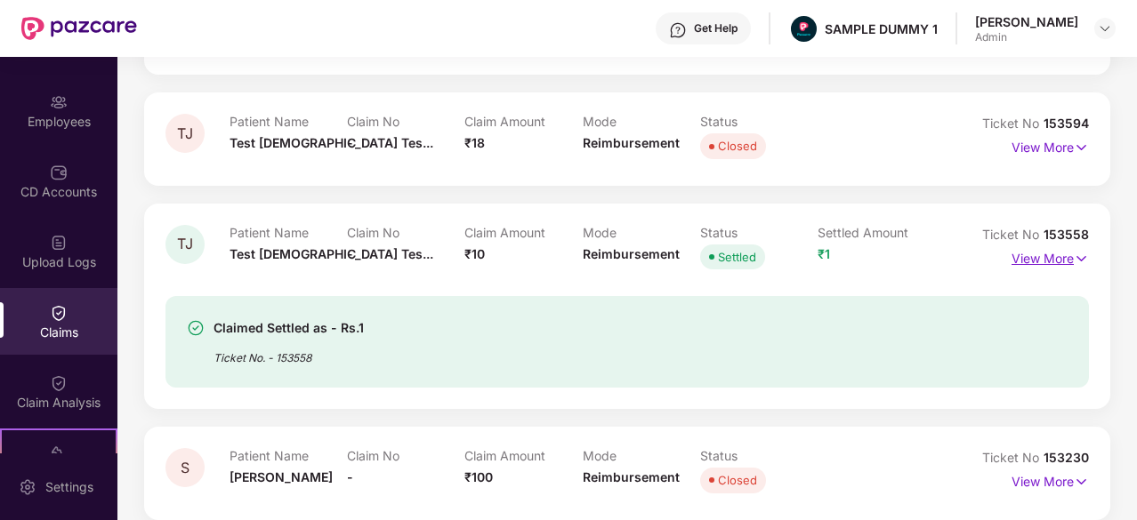
click at [1042, 261] on p "View More" at bounding box center [1049, 257] width 77 height 24
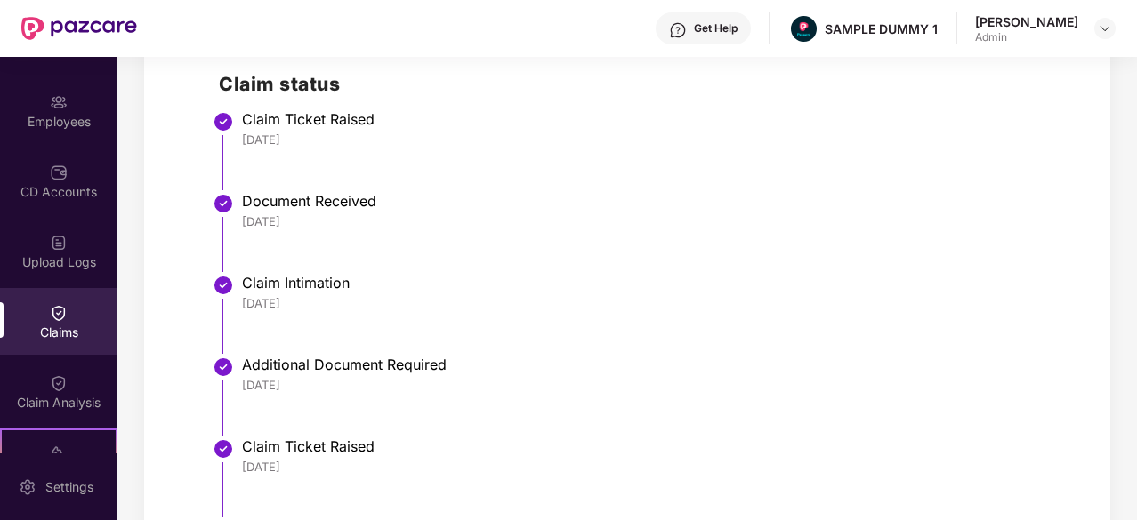
scroll to position [775, 0]
drag, startPoint x: 314, startPoint y: 138, endPoint x: 240, endPoint y: 136, distance: 73.8
click at [240, 136] on li "Claim Ticket Raised 26 Jun 2025" at bounding box center [645, 159] width 852 height 82
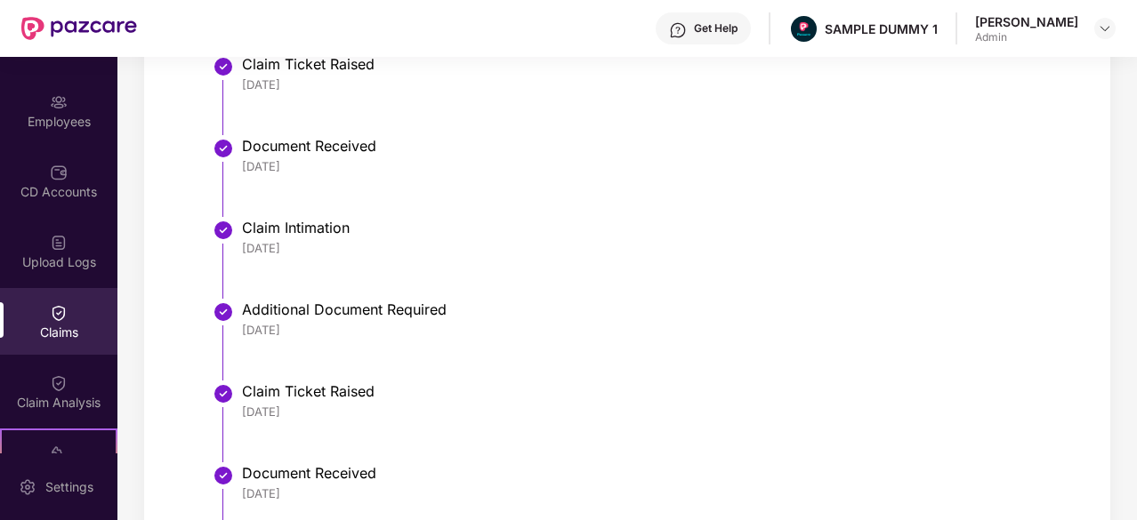
scroll to position [777, 0]
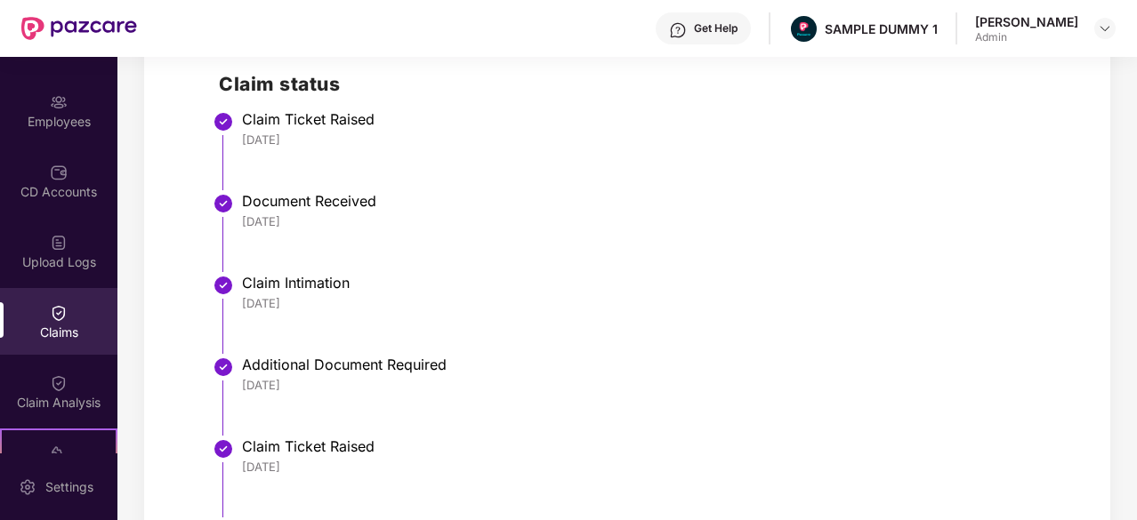
drag, startPoint x: 301, startPoint y: 218, endPoint x: 244, endPoint y: 219, distance: 57.8
click at [244, 219] on div "26 Jun 2025" at bounding box center [656, 221] width 829 height 16
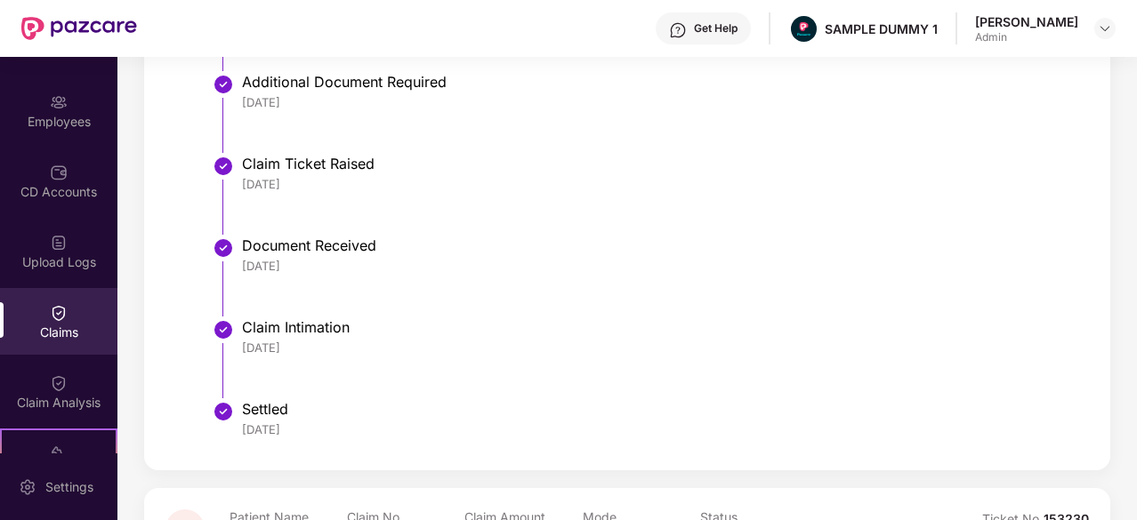
scroll to position [1057, 0]
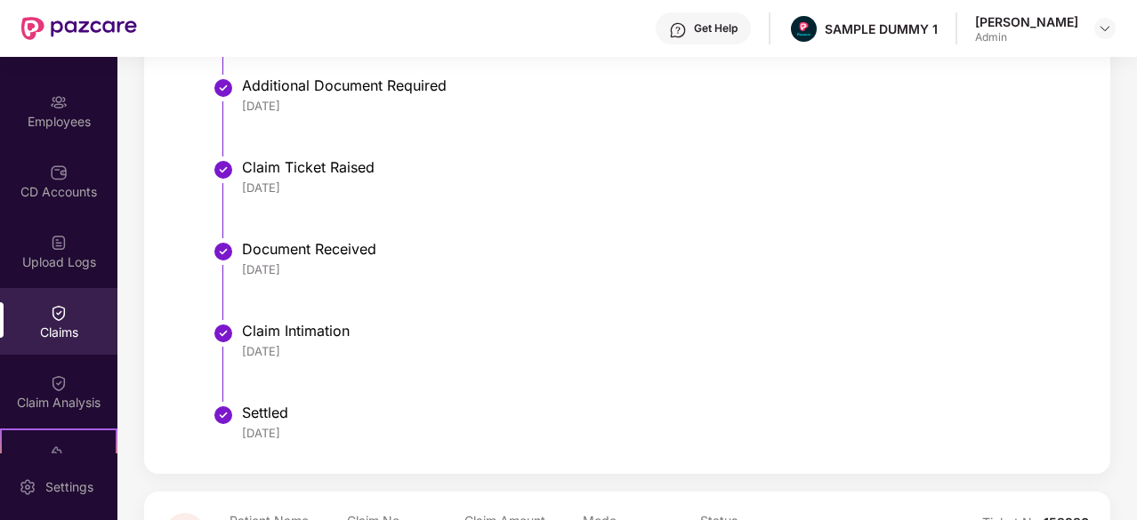
drag, startPoint x: 297, startPoint y: 349, endPoint x: 239, endPoint y: 353, distance: 58.0
click at [239, 353] on li "Claim Intimation 18 Jul 2025" at bounding box center [645, 369] width 852 height 82
drag, startPoint x: 320, startPoint y: 430, endPoint x: 228, endPoint y: 433, distance: 92.5
click at [228, 433] on li "Settled 23 Jul 2025" at bounding box center [645, 431] width 852 height 43
click at [438, 367] on li "Claim Intimation 18 Jul 2025" at bounding box center [645, 369] width 852 height 82
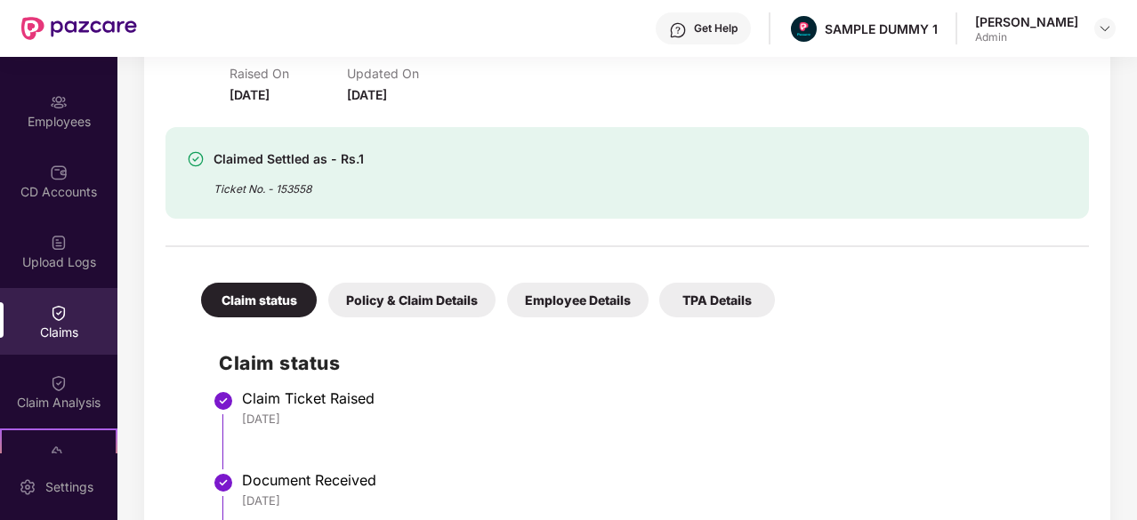
scroll to position [710, 0]
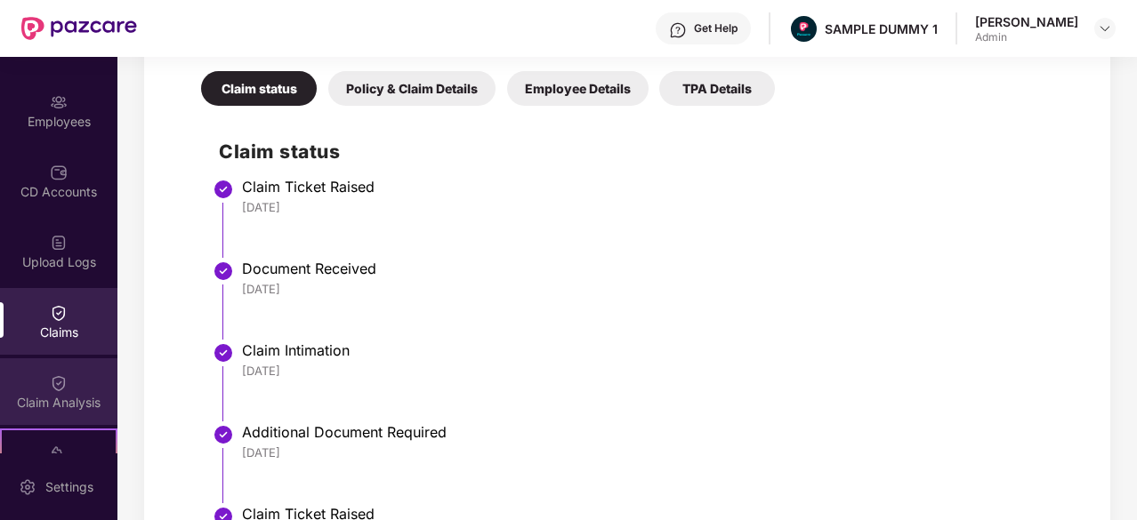
click at [68, 395] on div "Claim Analysis" at bounding box center [58, 403] width 117 height 18
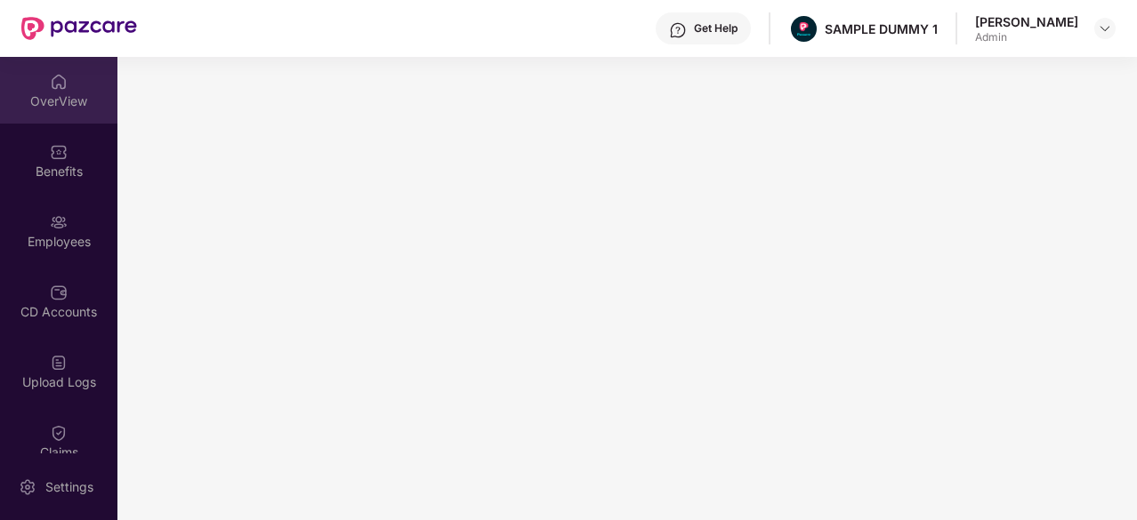
click at [41, 86] on div "OverView" at bounding box center [58, 90] width 117 height 67
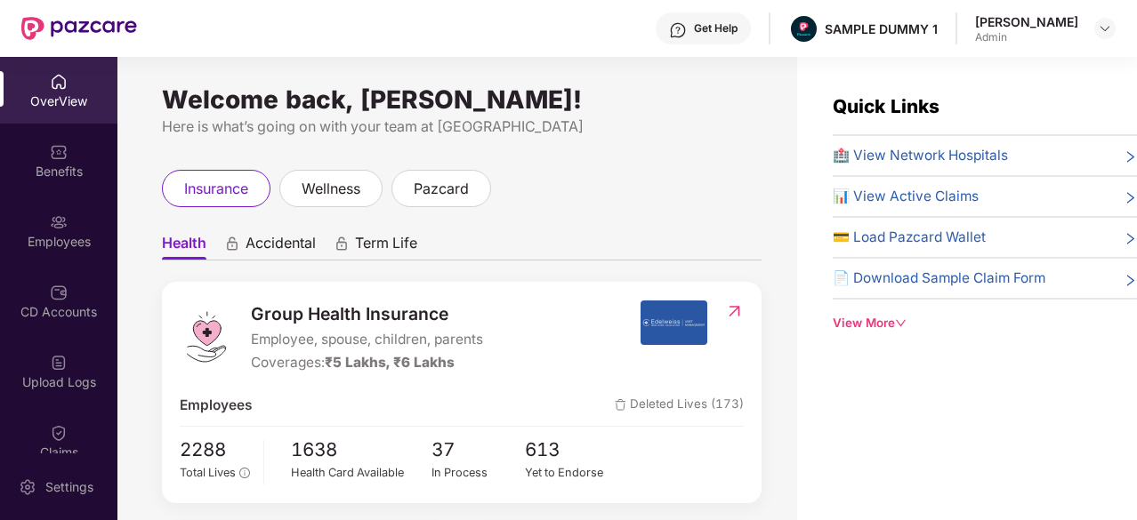
click at [694, 31] on div "Get Help" at bounding box center [716, 28] width 44 height 14
click at [591, 15] on div "Get Help SAMPLE DUMMY 1 Sumanraj Acharya Admin" at bounding box center [626, 28] width 978 height 57
click at [85, 485] on div "Settings" at bounding box center [69, 487] width 59 height 18
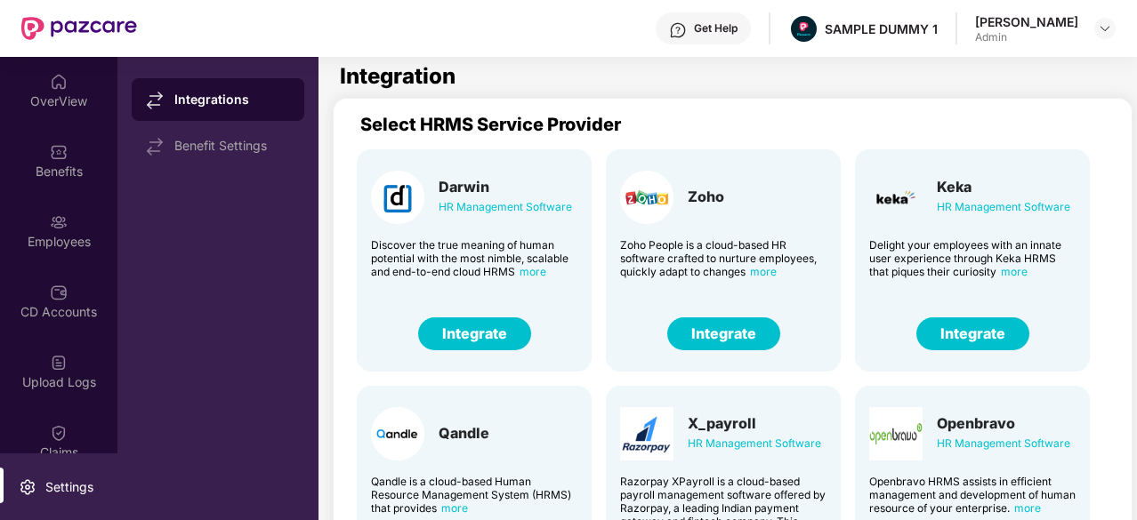
click at [957, 330] on button "Integrate" at bounding box center [972, 333] width 113 height 33
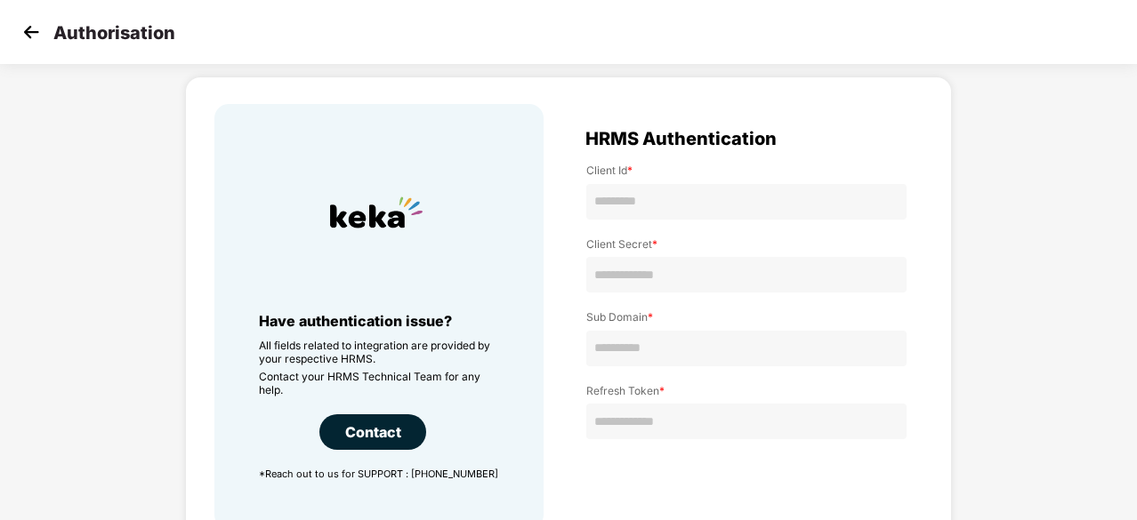
scroll to position [50, 0]
click at [36, 25] on img at bounding box center [31, 32] width 27 height 27
